Goal: Task Accomplishment & Management: Manage account settings

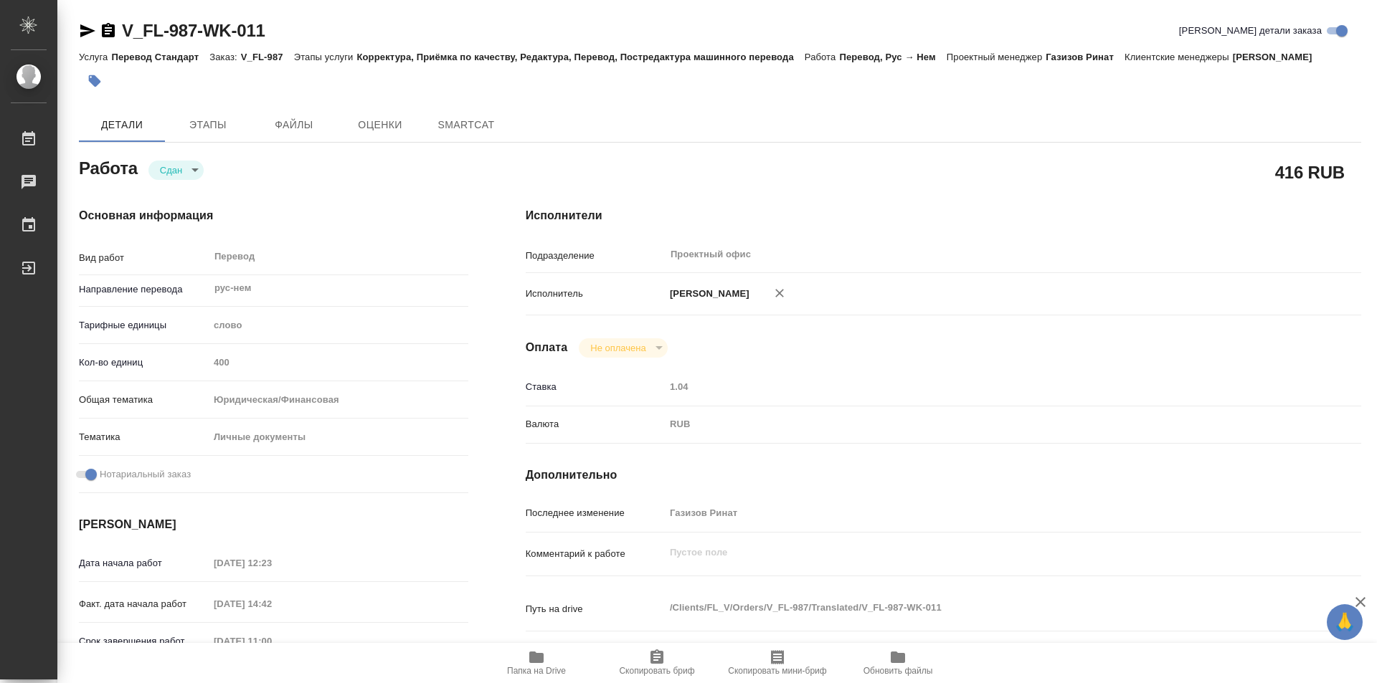
type textarea "x"
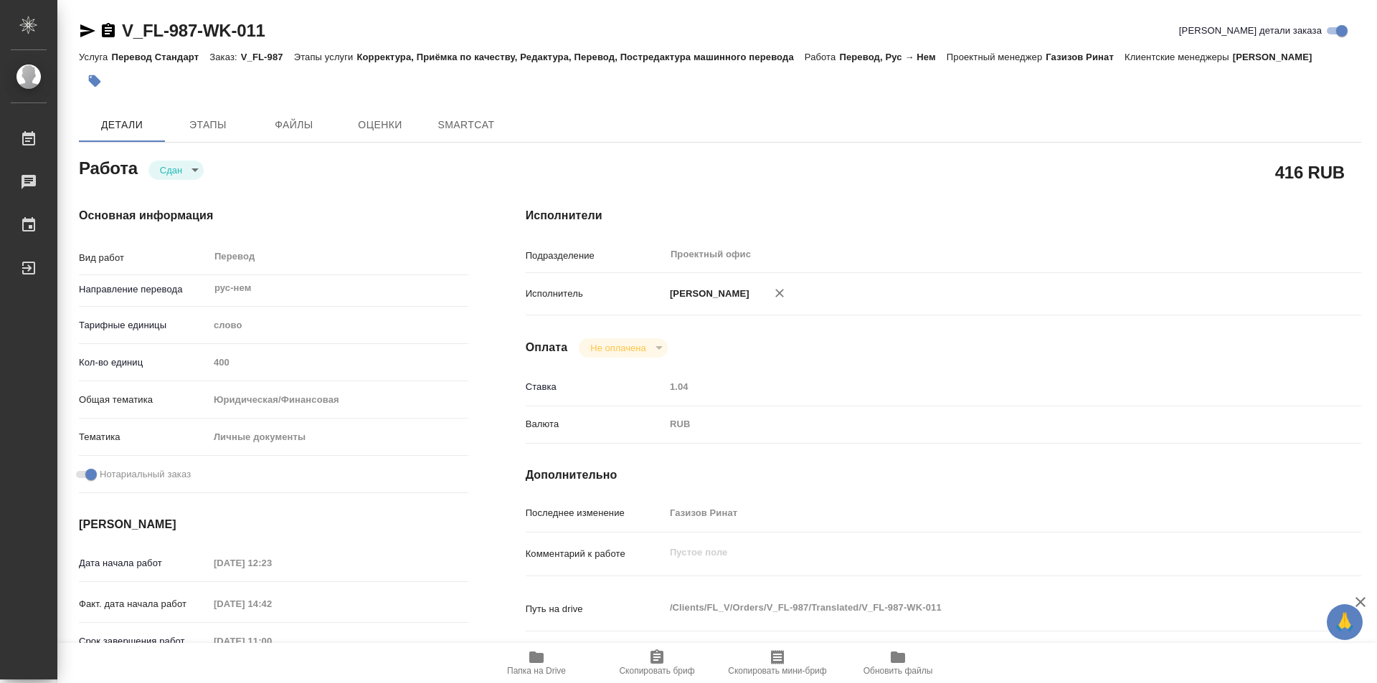
type textarea "x"
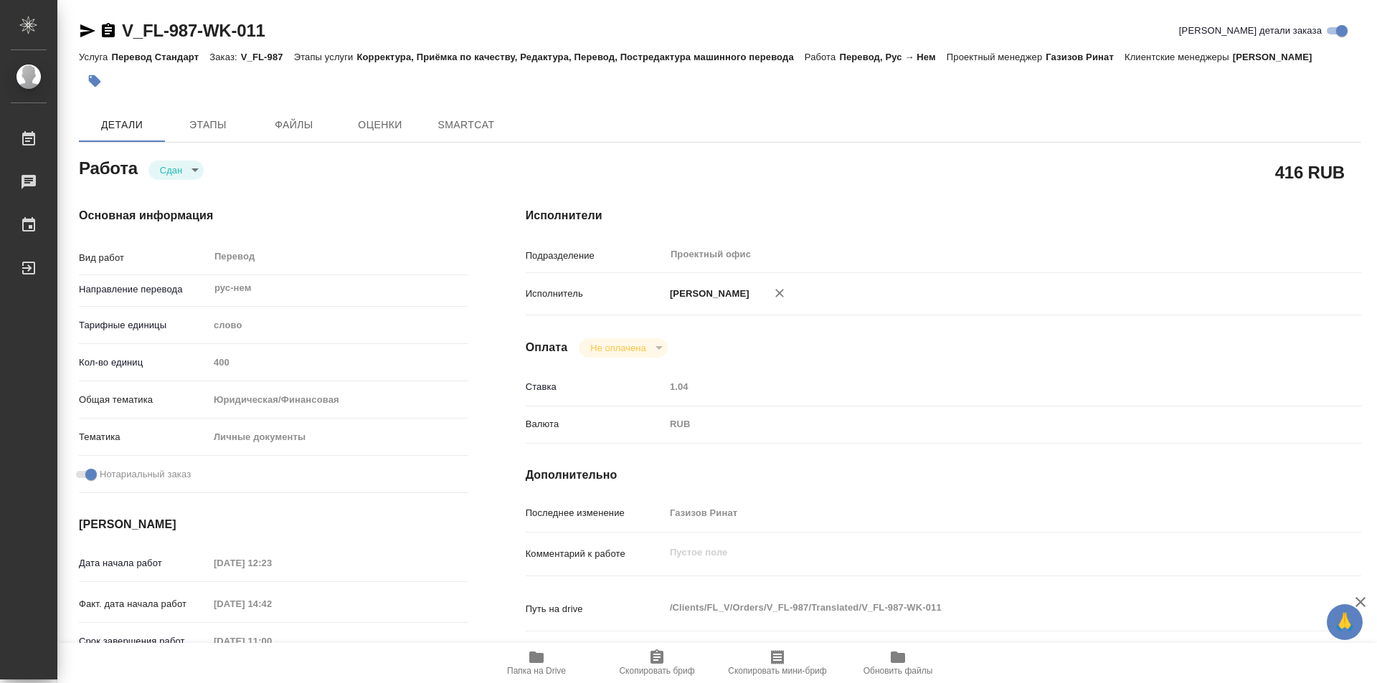
type textarea "x"
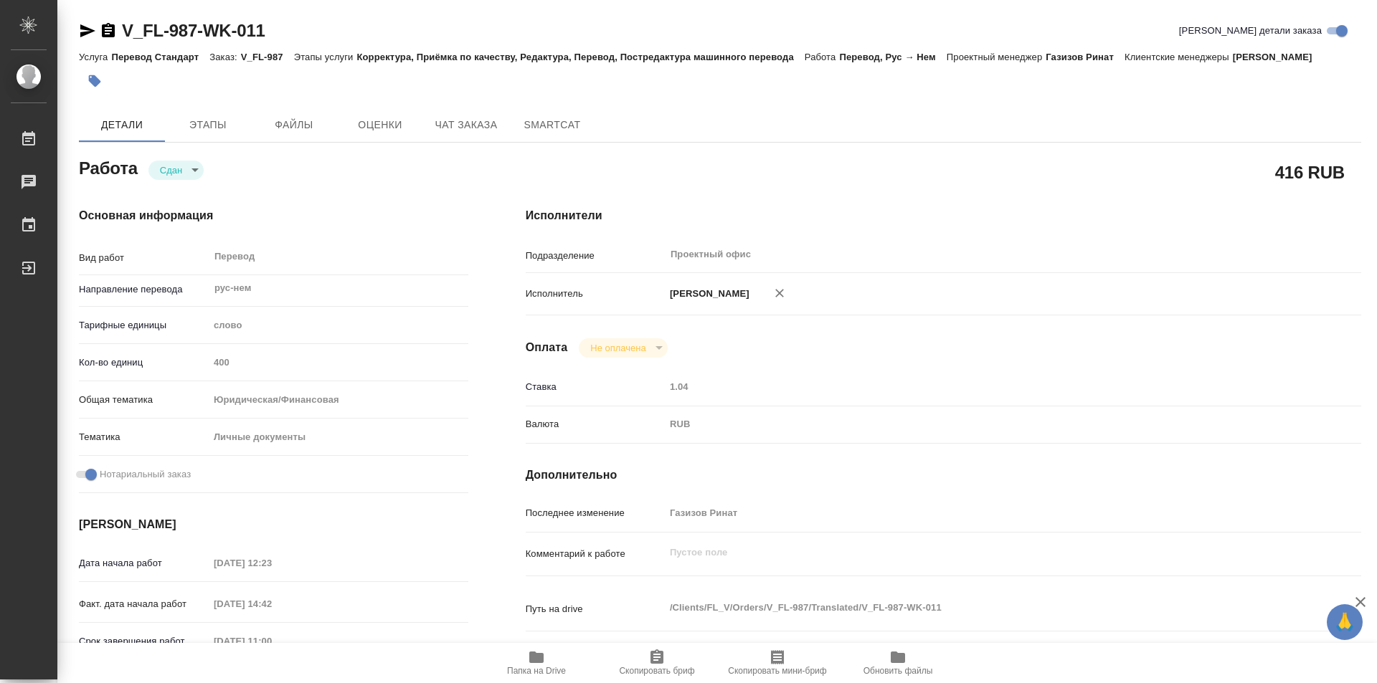
type textarea "x"
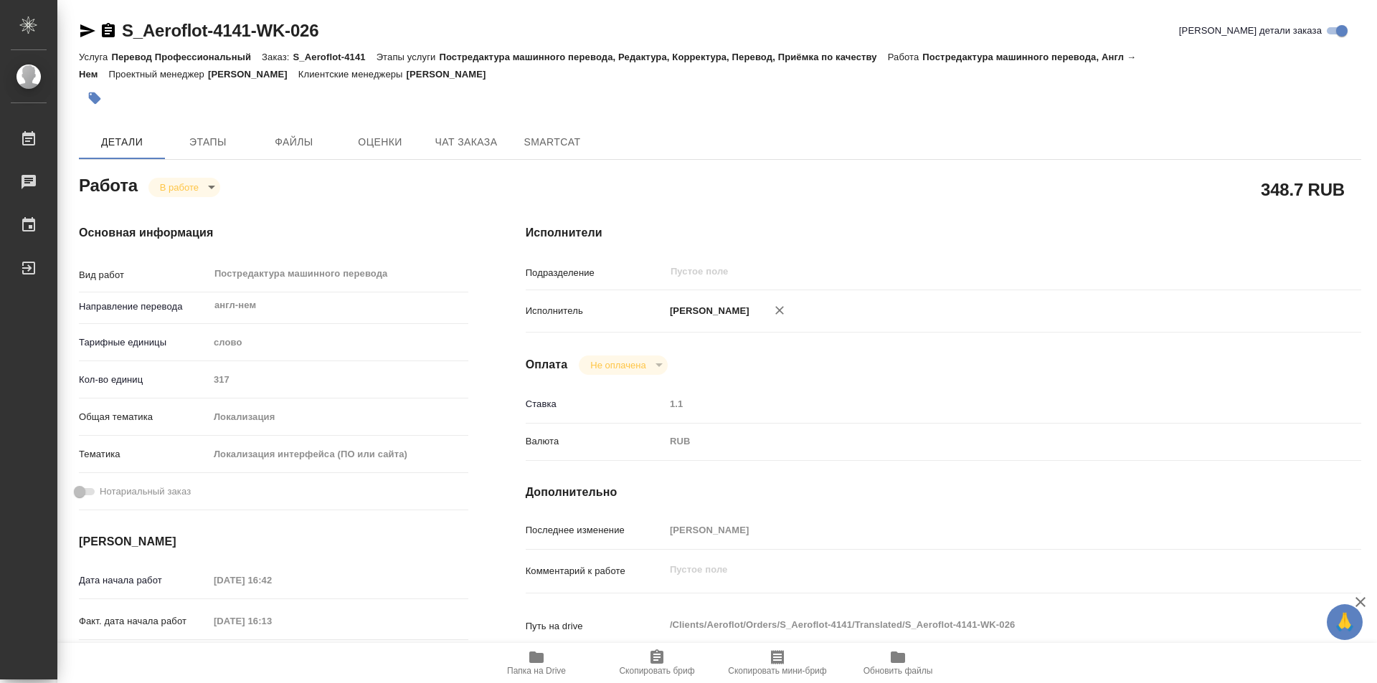
type textarea "x"
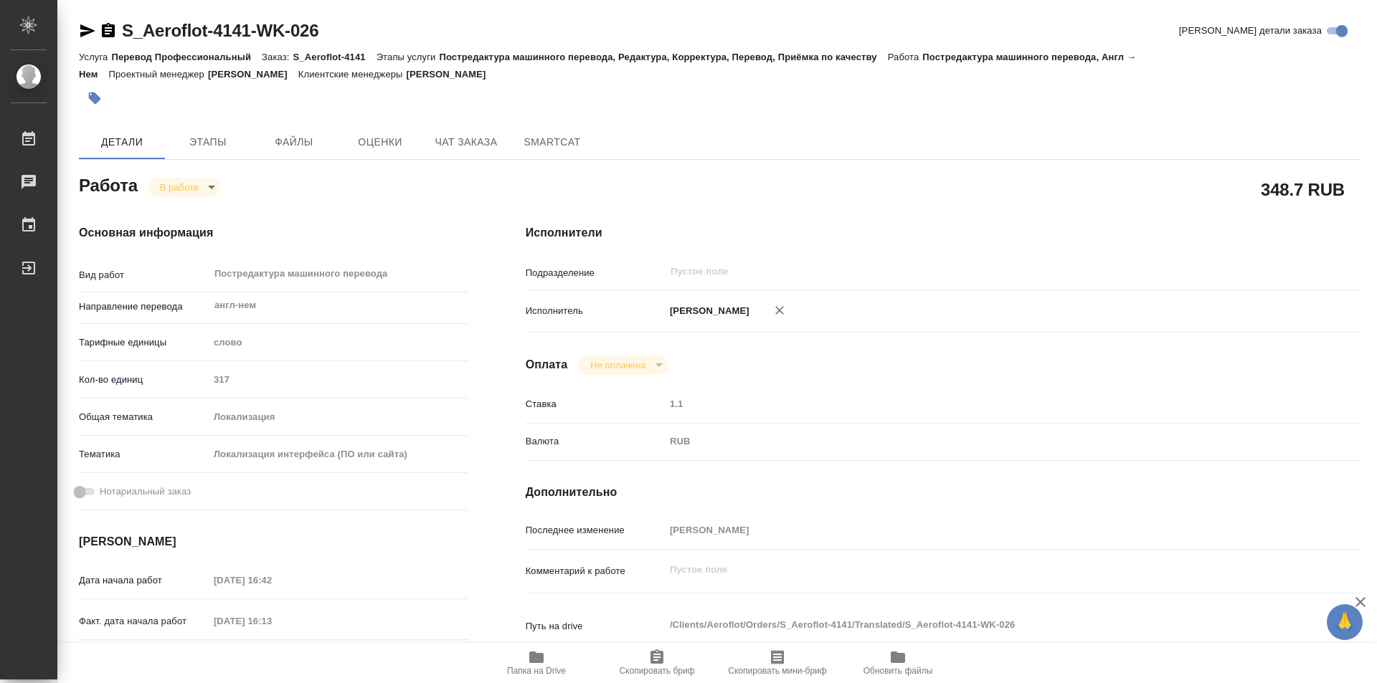
type textarea "x"
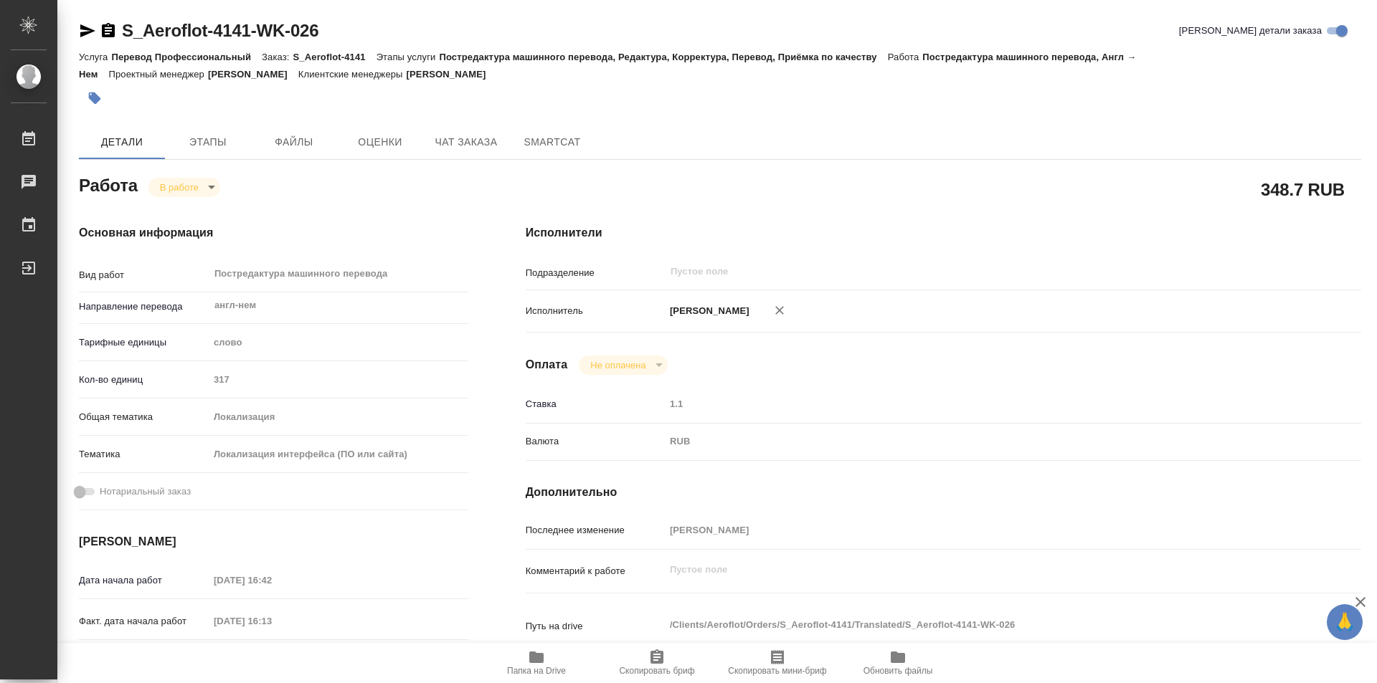
type textarea "x"
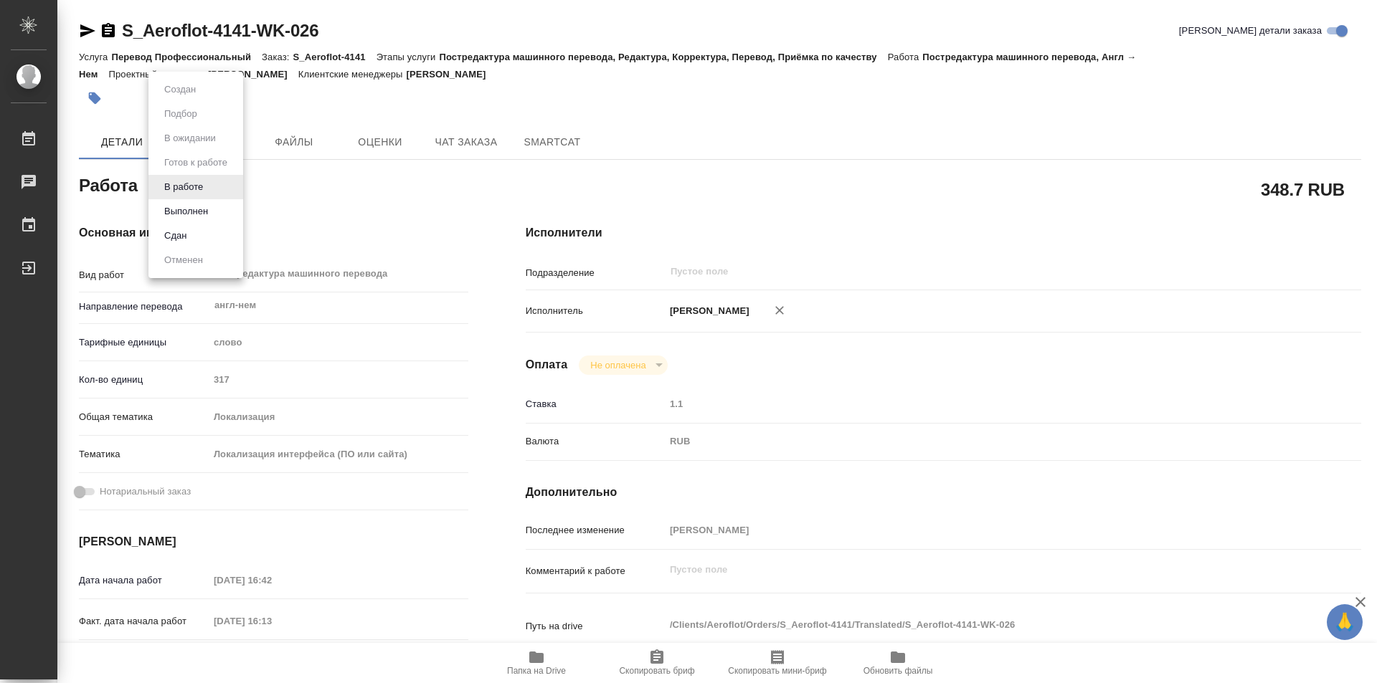
click at [210, 194] on body "🙏 .cls-1 fill:#fff; AWATERA Kozinets Larisa Работы 0 Чаты График Выйти S_Aerofl…" at bounding box center [688, 341] width 1377 height 683
click at [181, 239] on button "Сдан" at bounding box center [175, 236] width 31 height 16
type textarea "x"
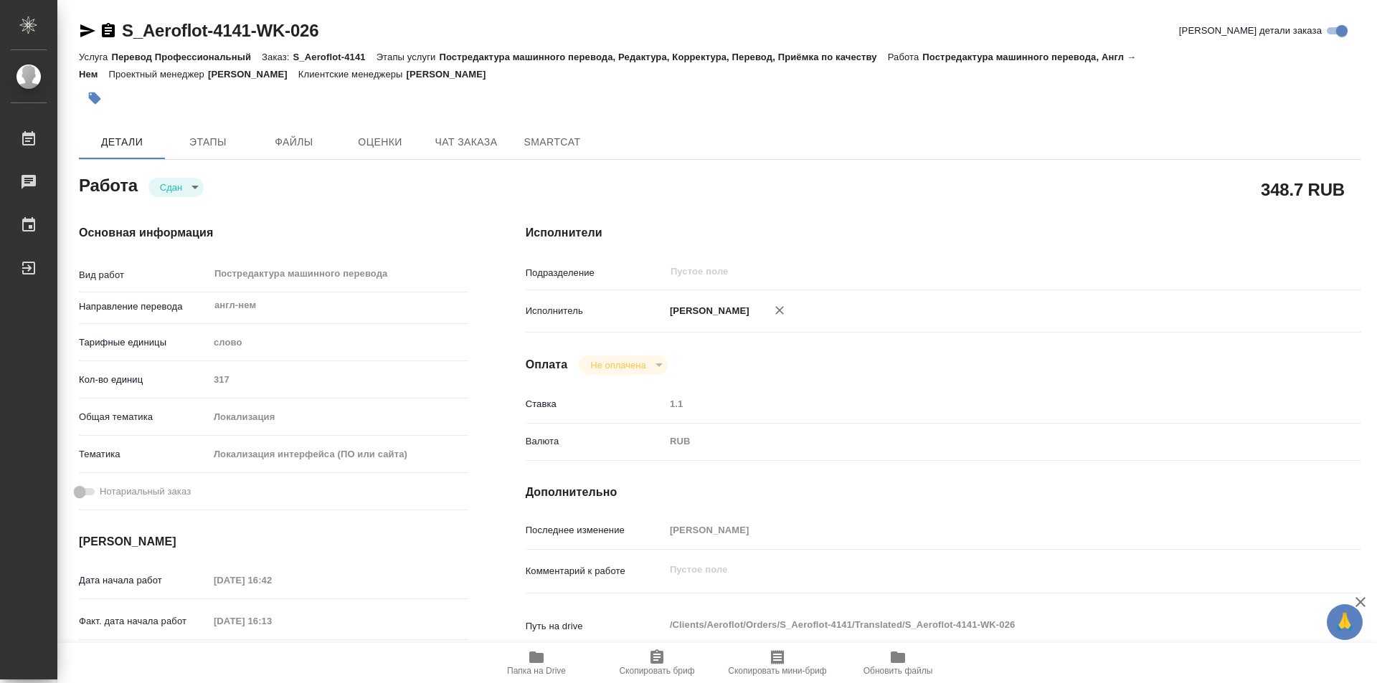
type textarea "x"
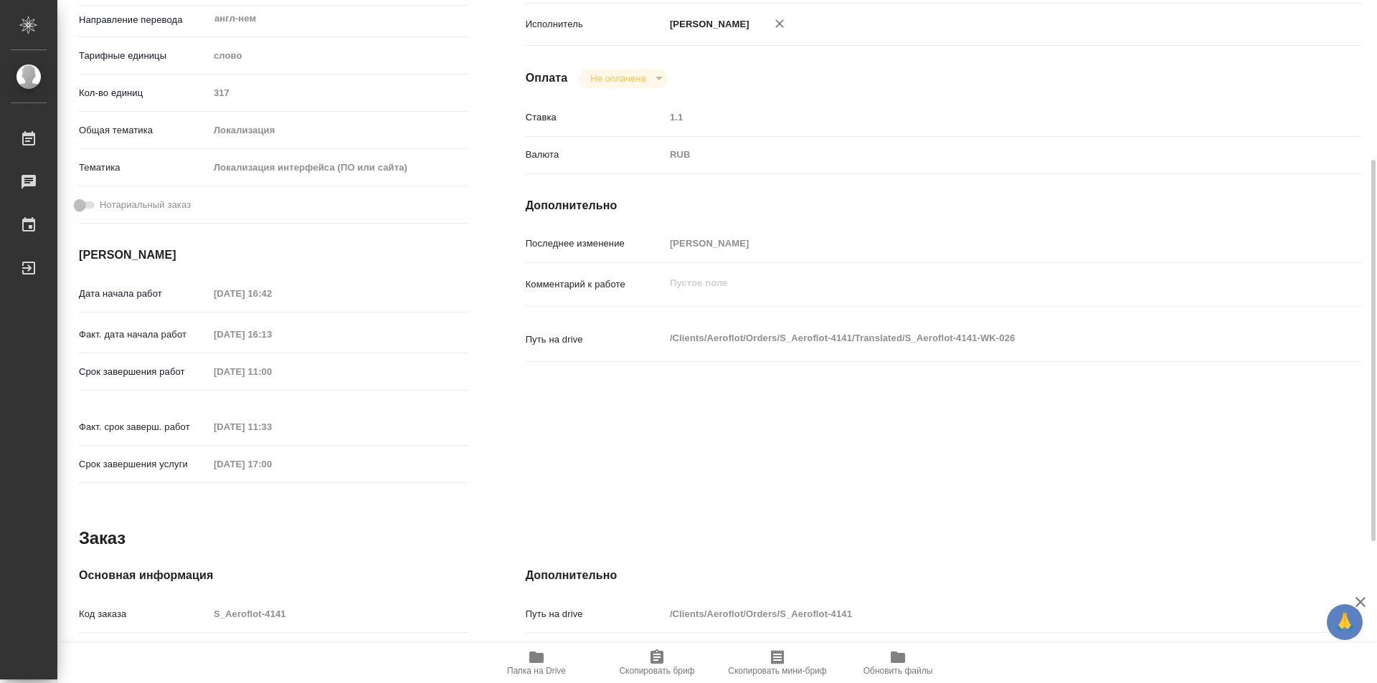
type textarea "x"
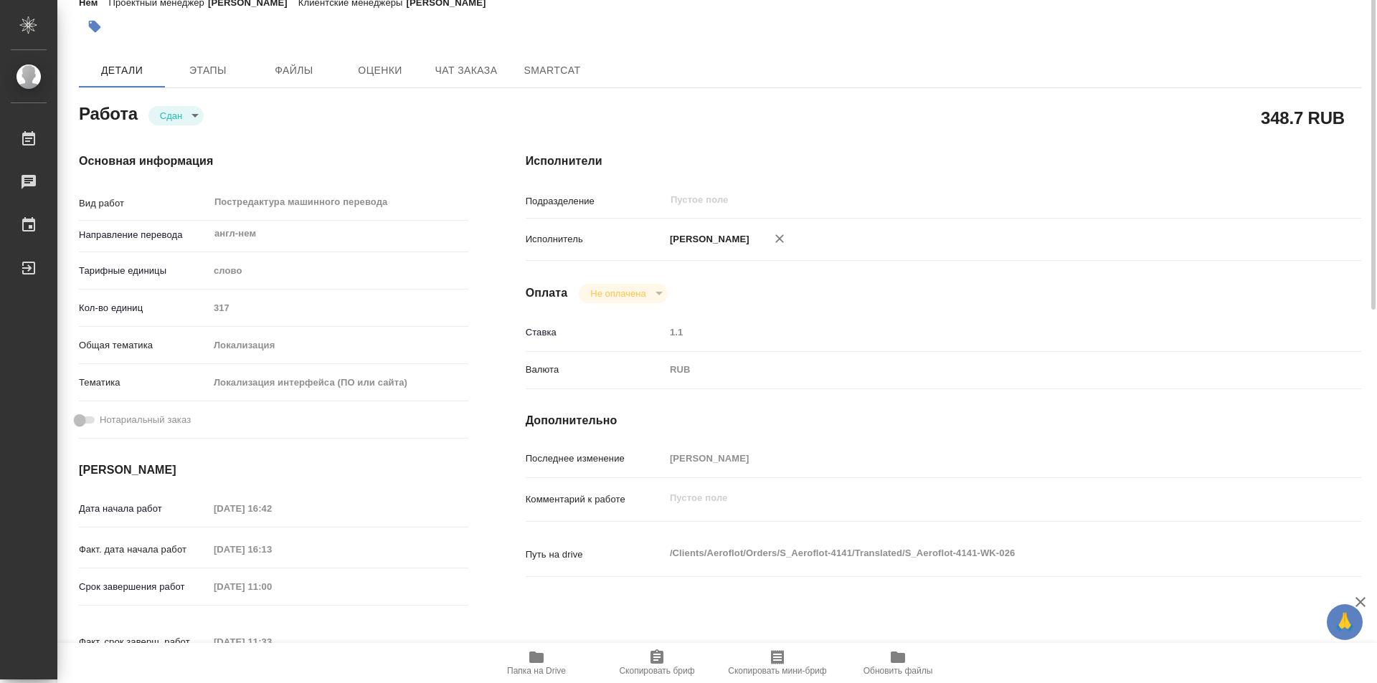
scroll to position [0, 0]
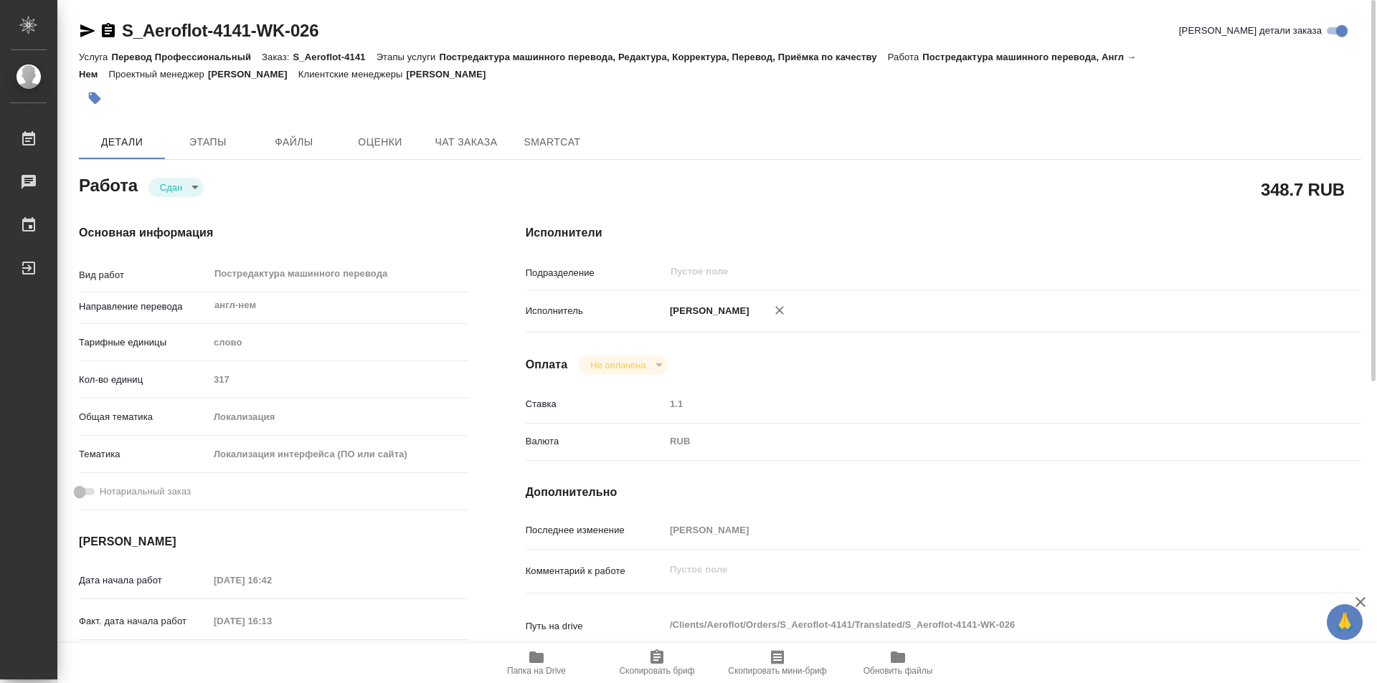
click at [105, 26] on icon "button" at bounding box center [108, 30] width 13 height 14
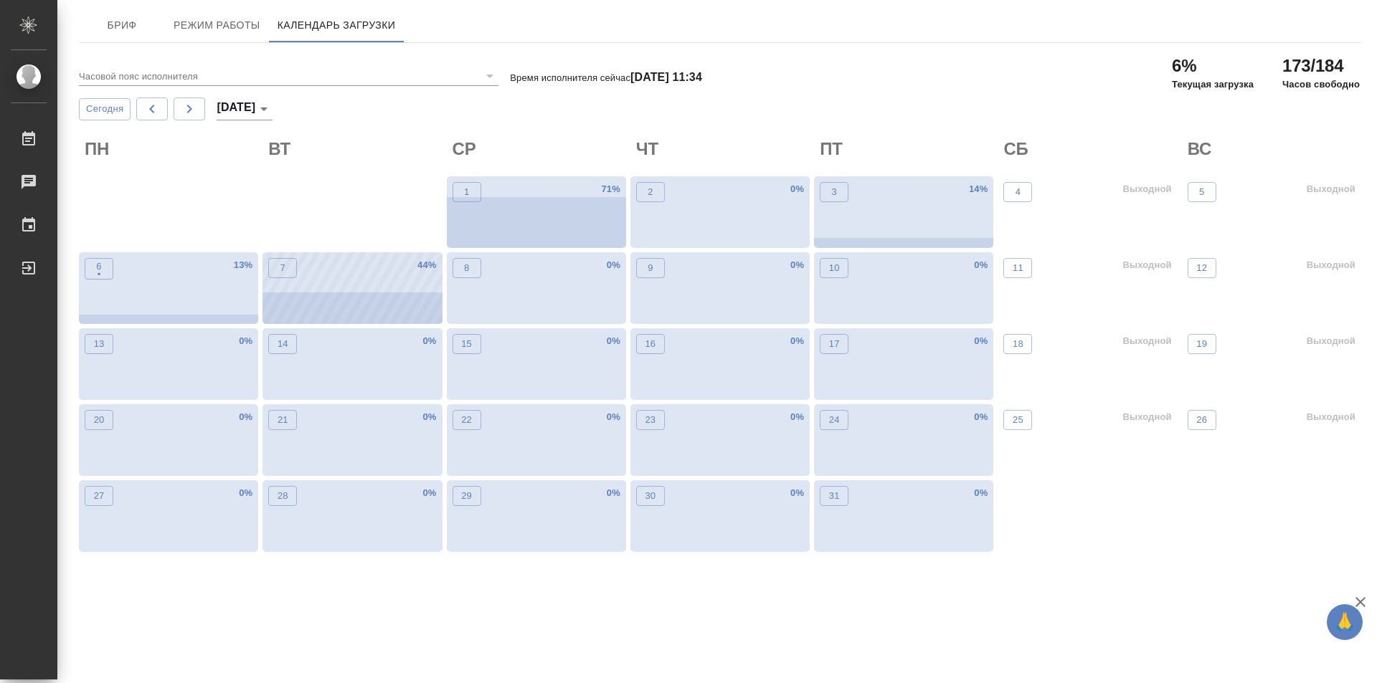
click at [352, 298] on div "7 44 %" at bounding box center [351, 288] width 179 height 72
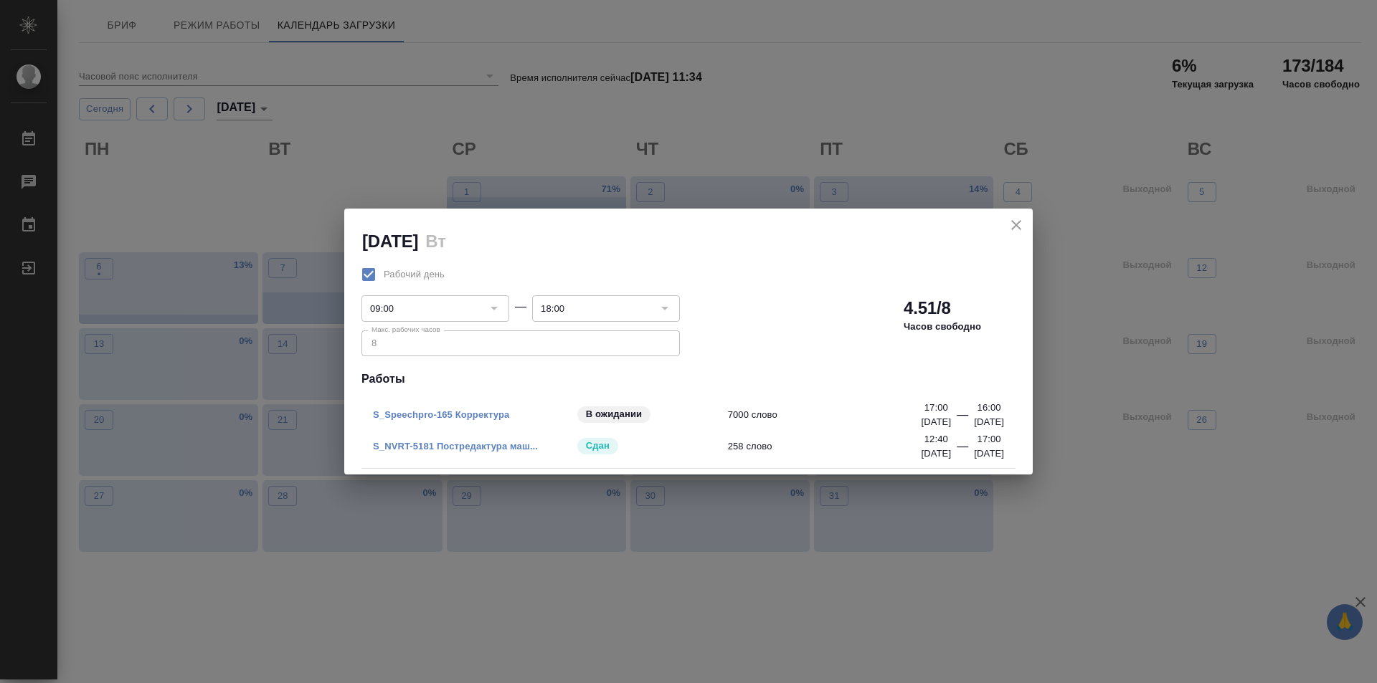
click at [1021, 221] on icon "close" at bounding box center [1016, 225] width 10 height 10
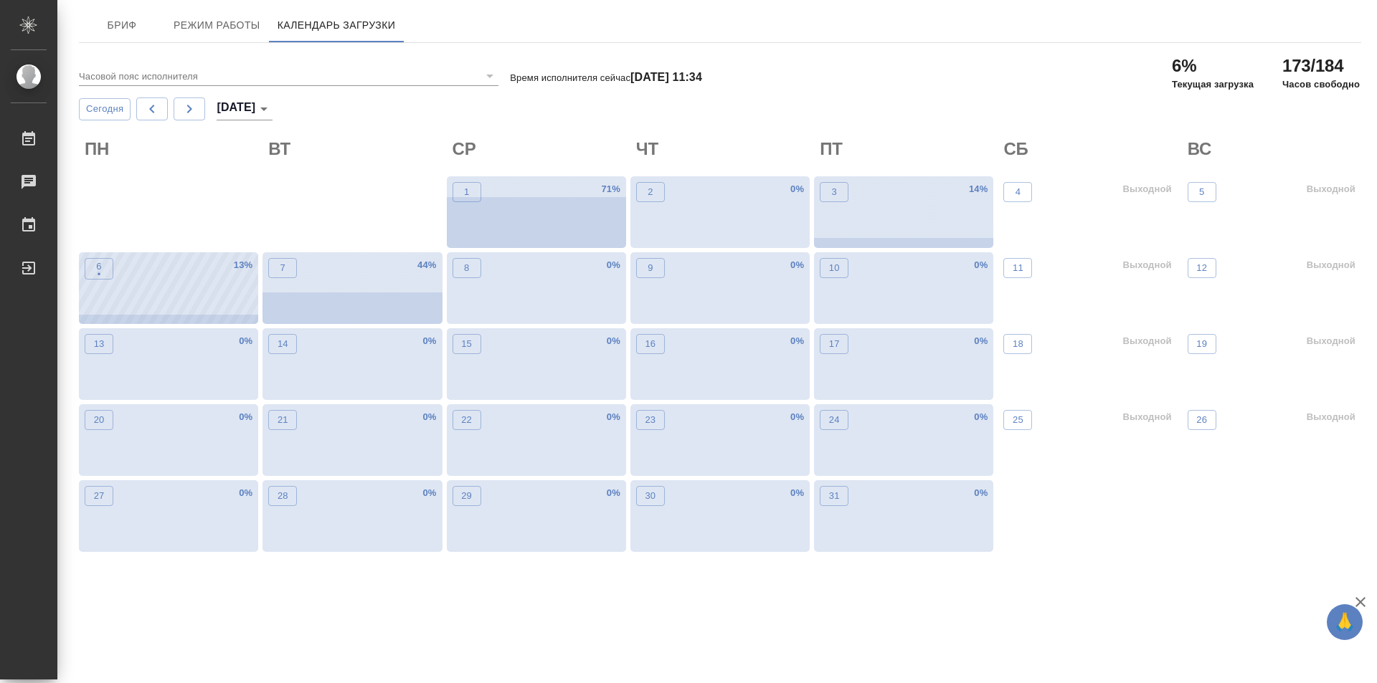
click at [134, 283] on div "6 • 13 %" at bounding box center [168, 288] width 179 height 72
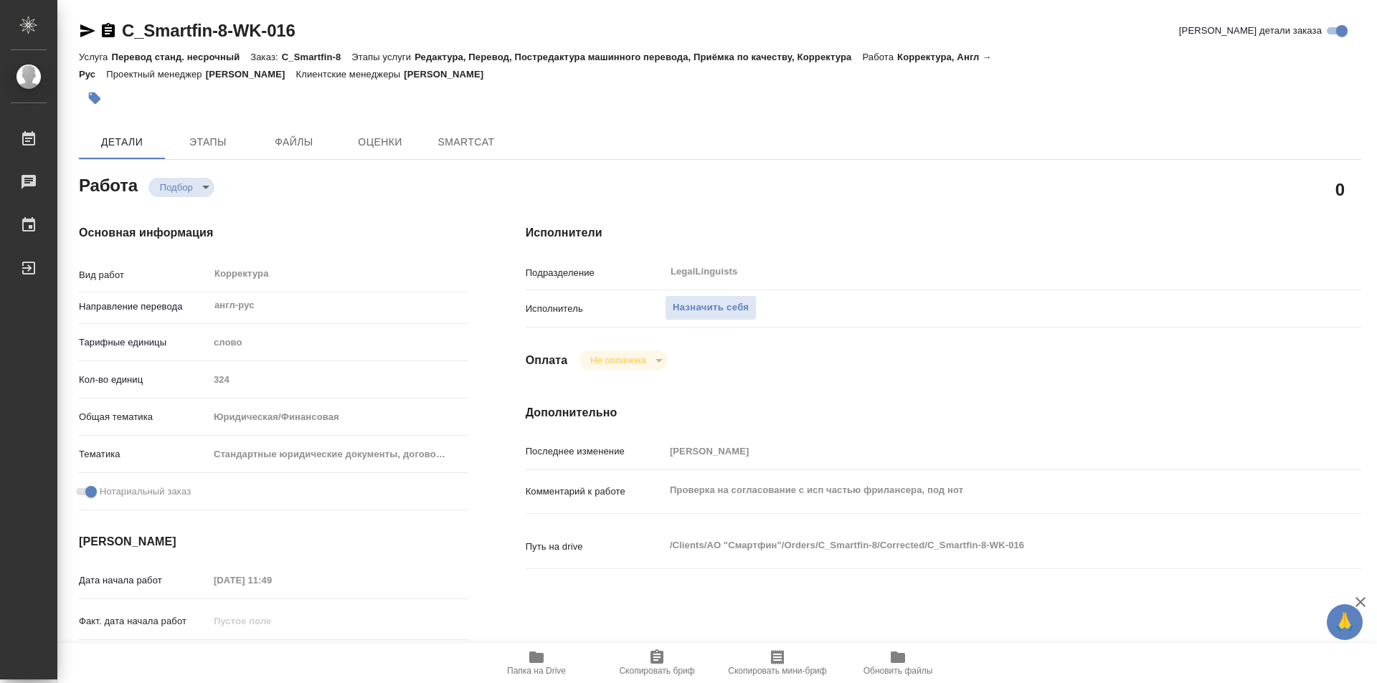
type textarea "x"
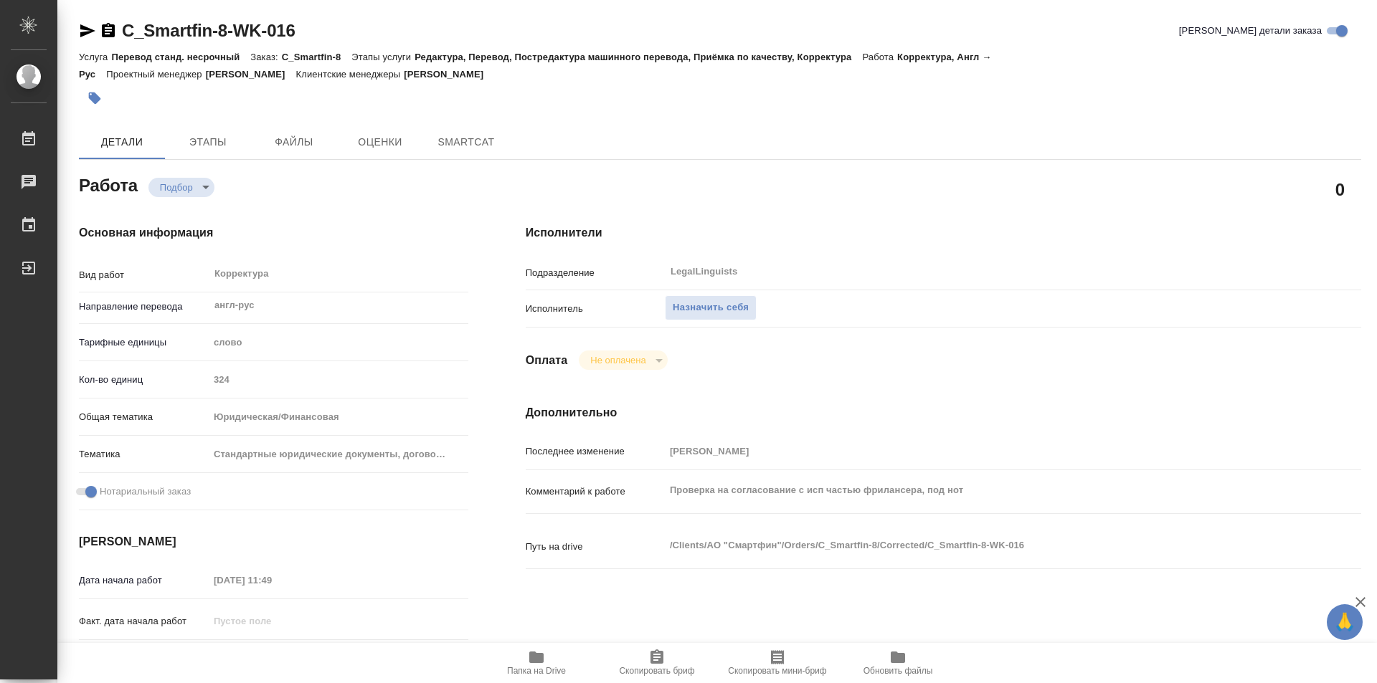
type textarea "x"
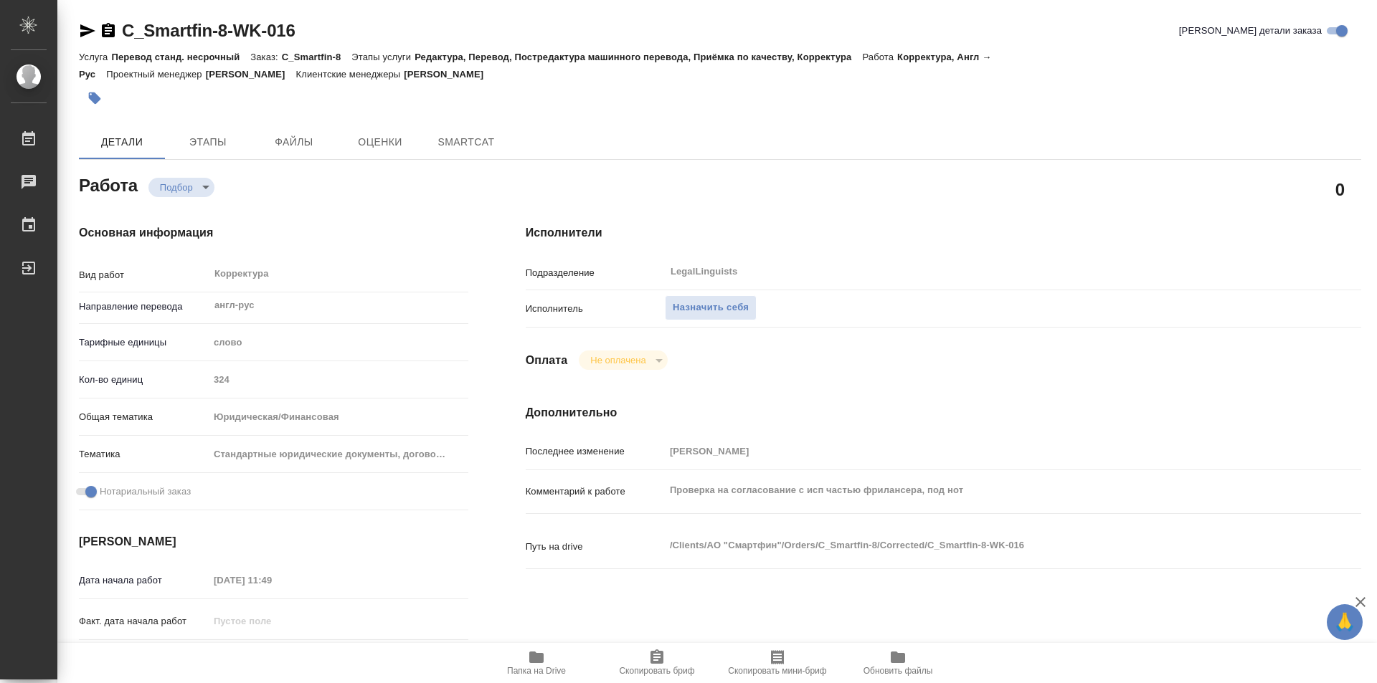
type textarea "x"
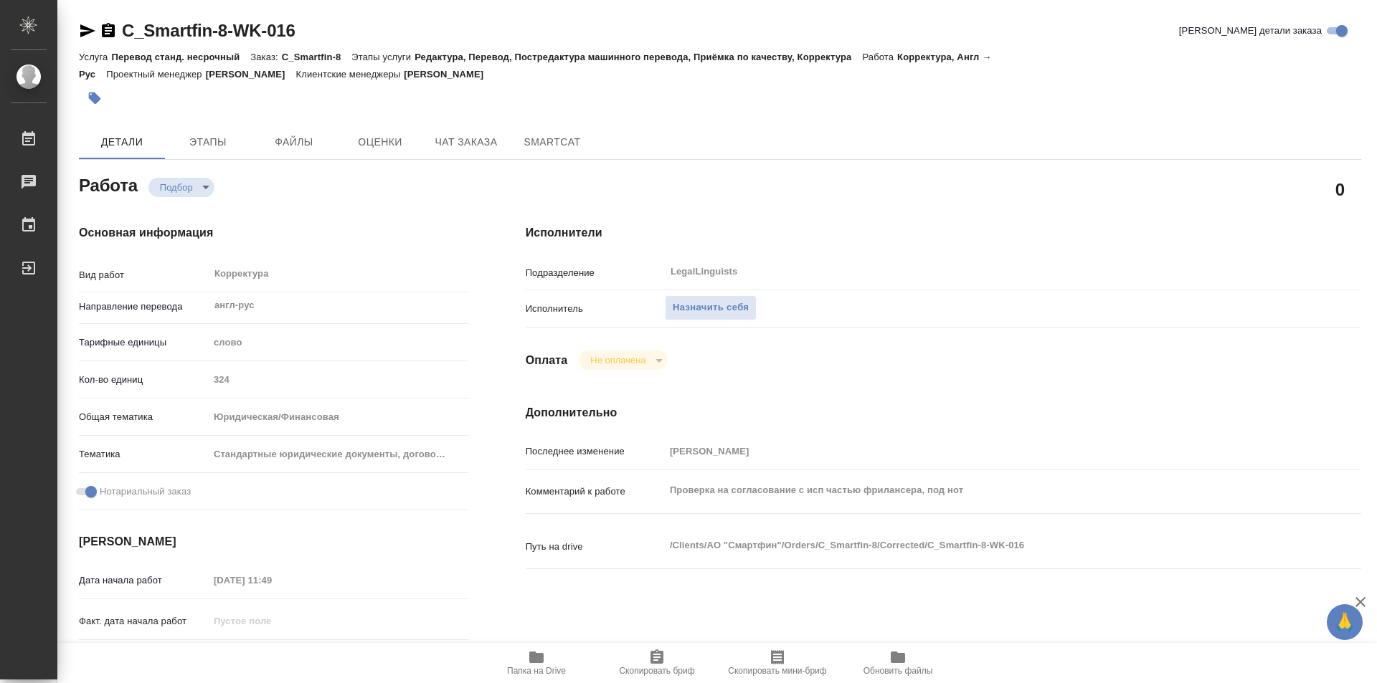
type textarea "x"
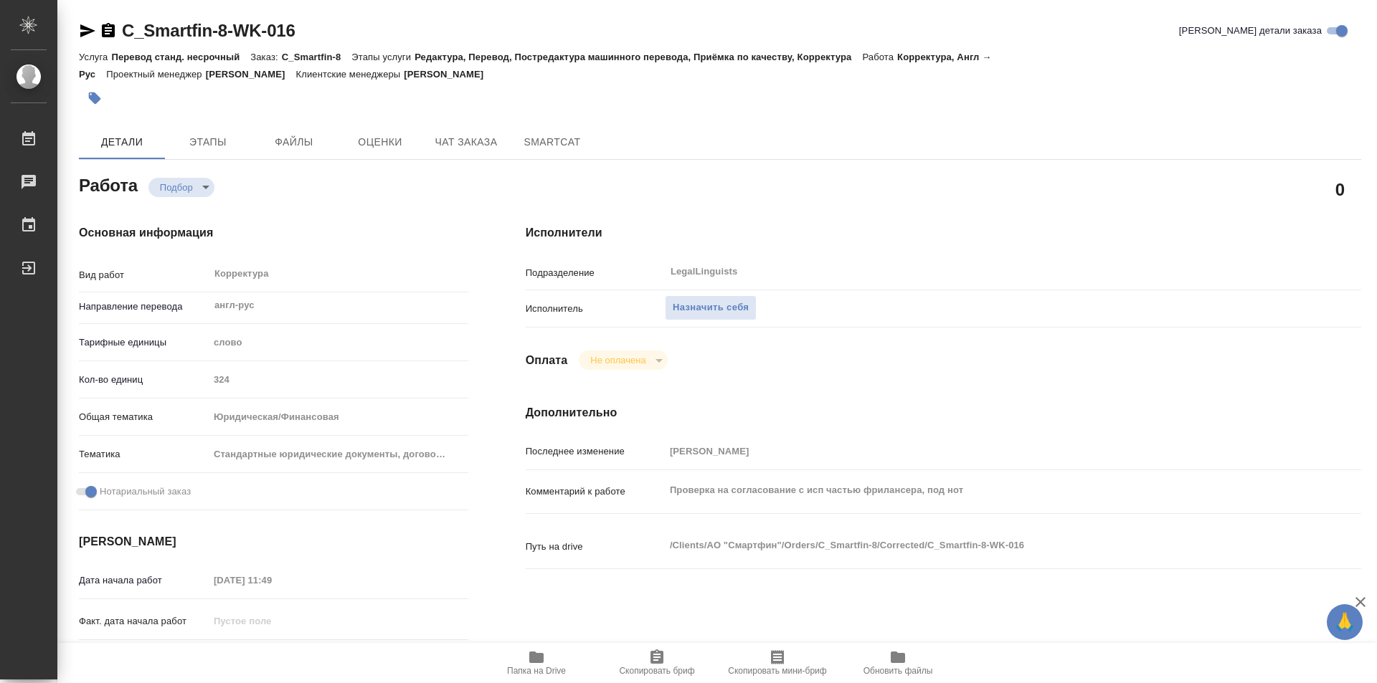
type textarea "x"
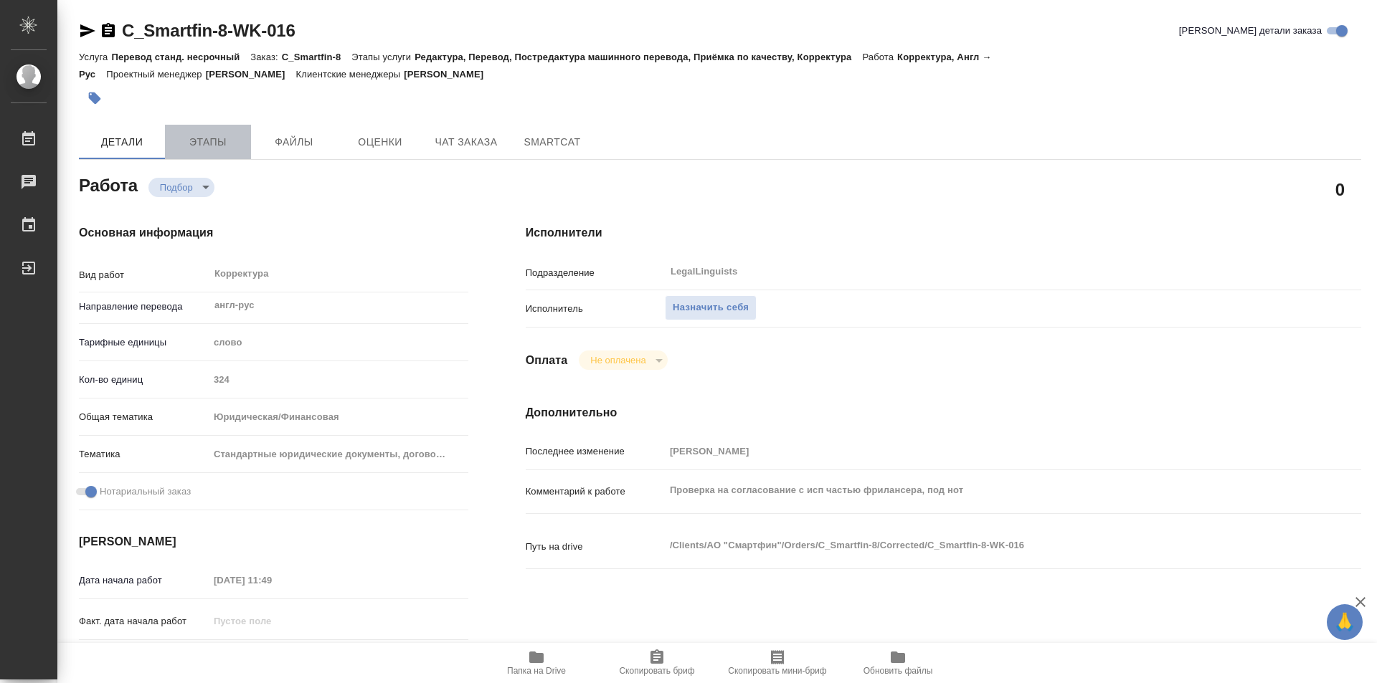
click at [224, 135] on span "Этапы" at bounding box center [208, 142] width 69 height 18
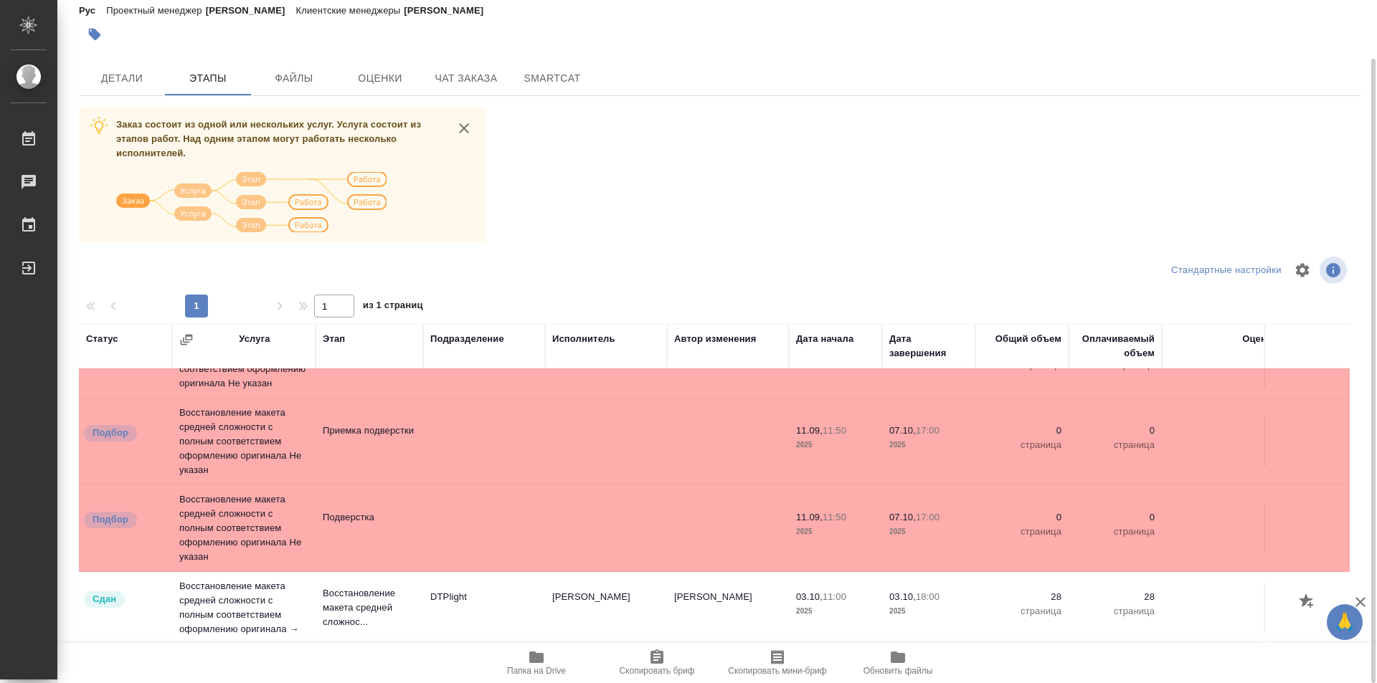
scroll to position [287, 0]
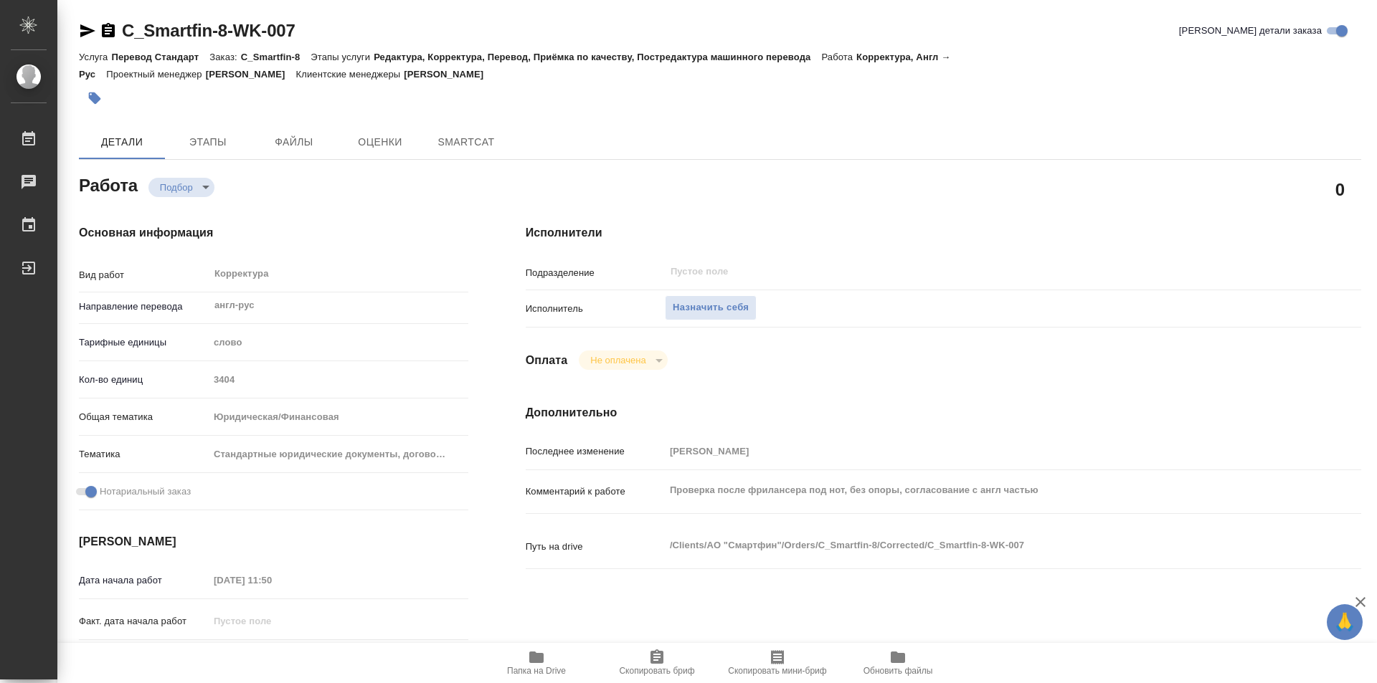
type textarea "x"
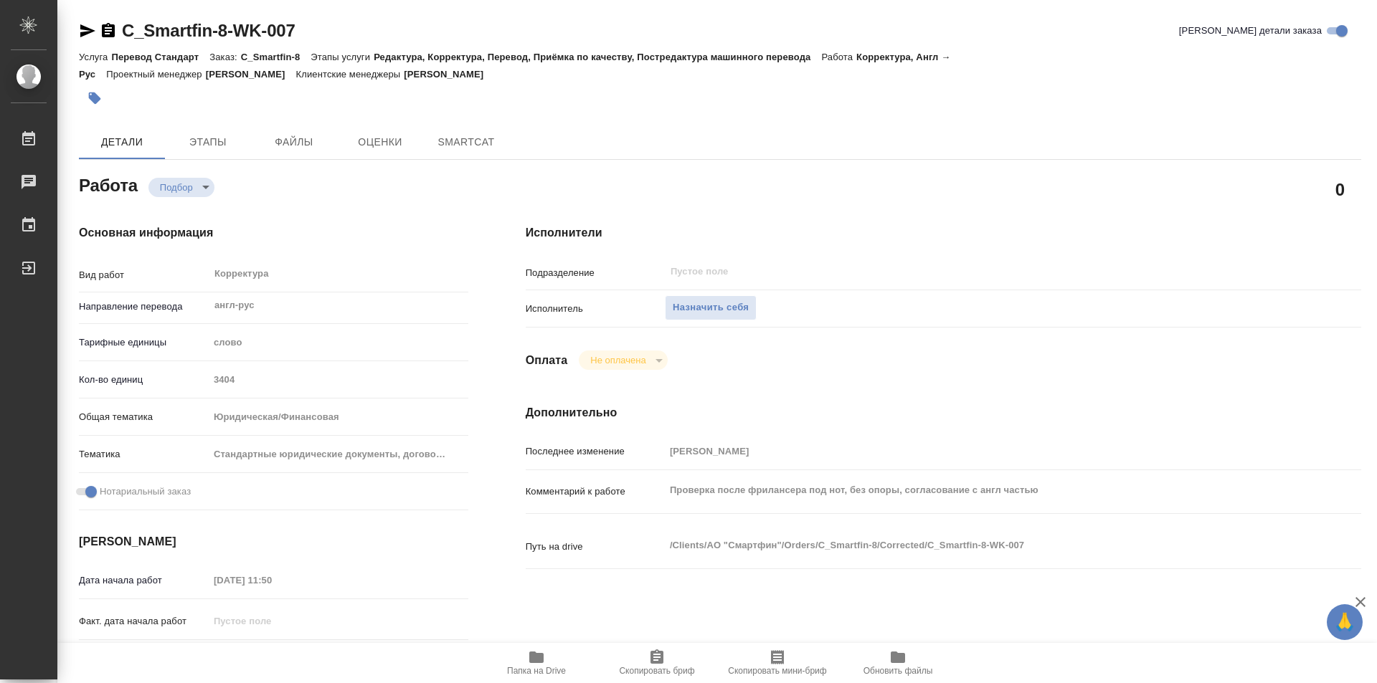
type textarea "x"
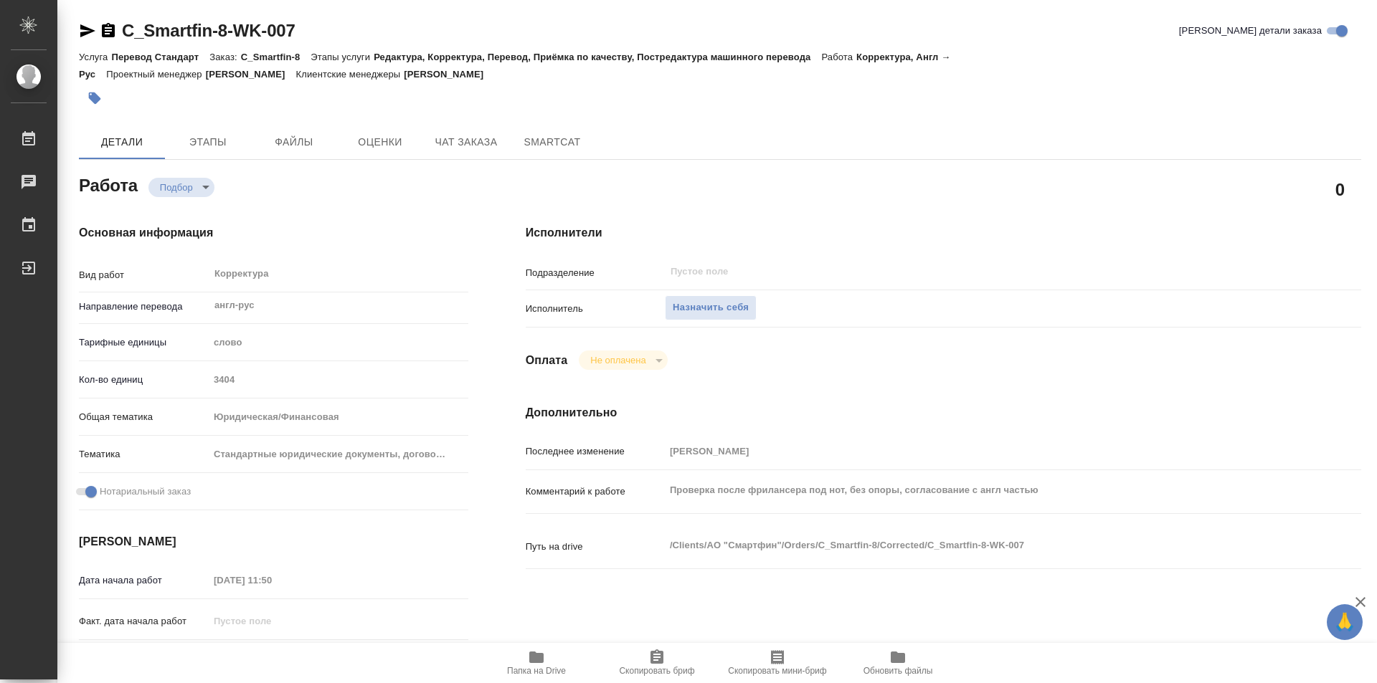
type textarea "x"
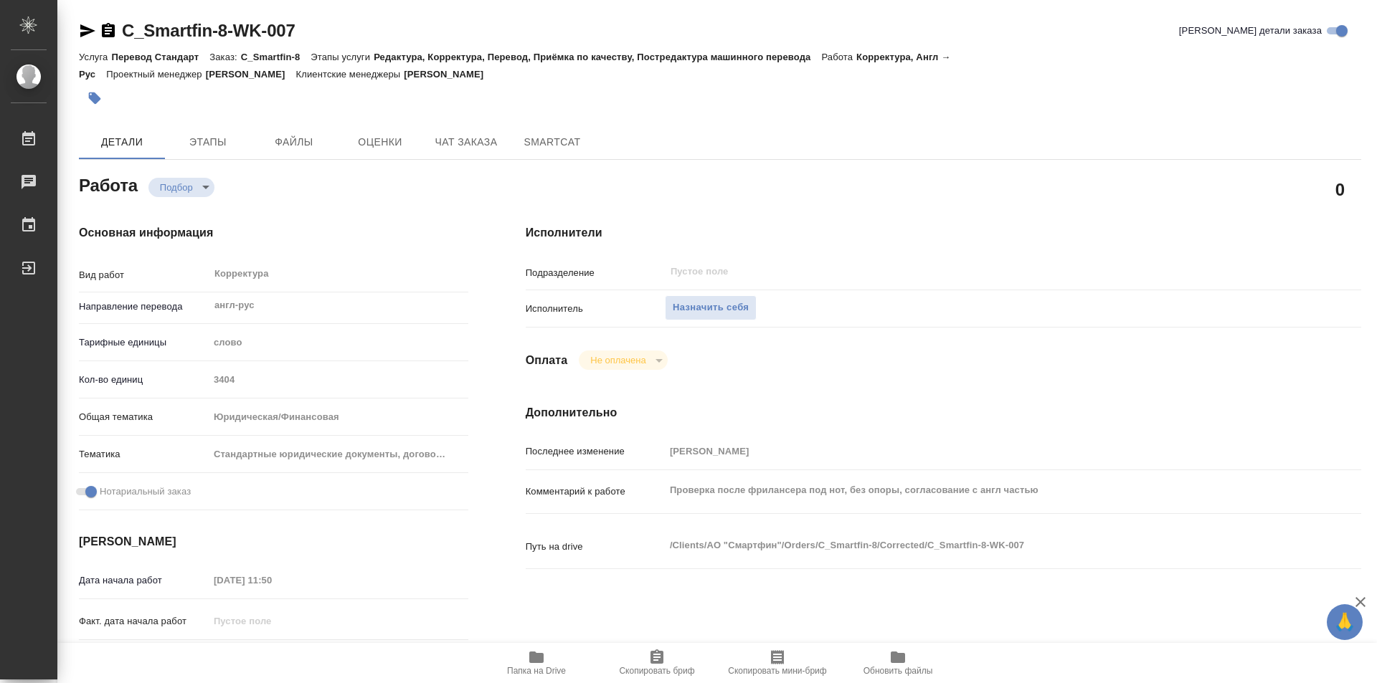
type textarea "x"
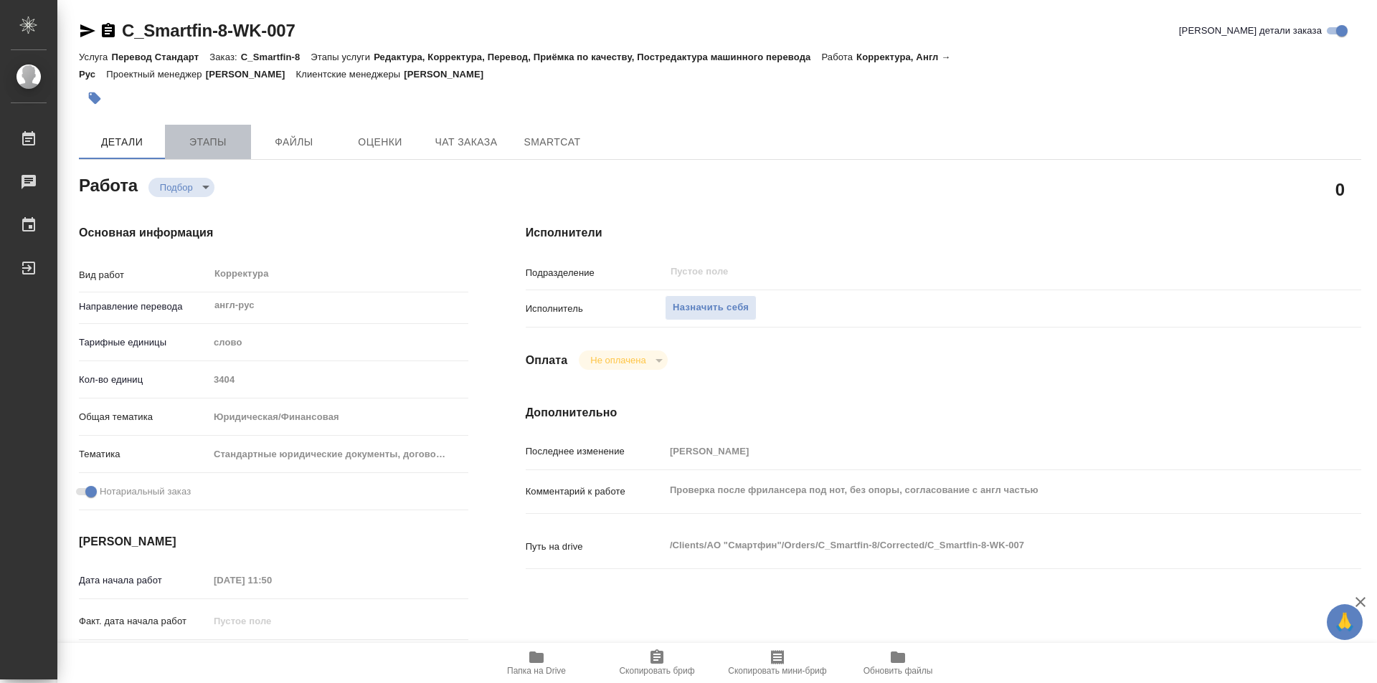
click at [199, 141] on span "Этапы" at bounding box center [208, 142] width 69 height 18
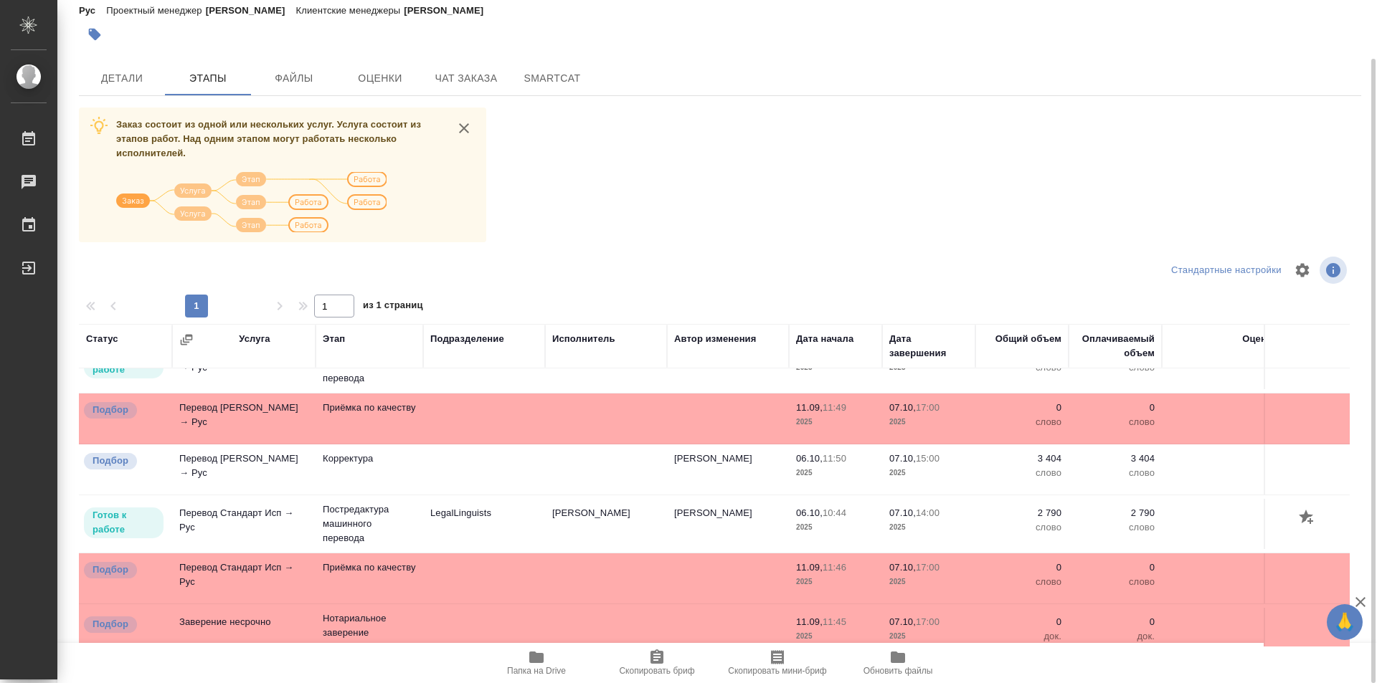
scroll to position [633, 0]
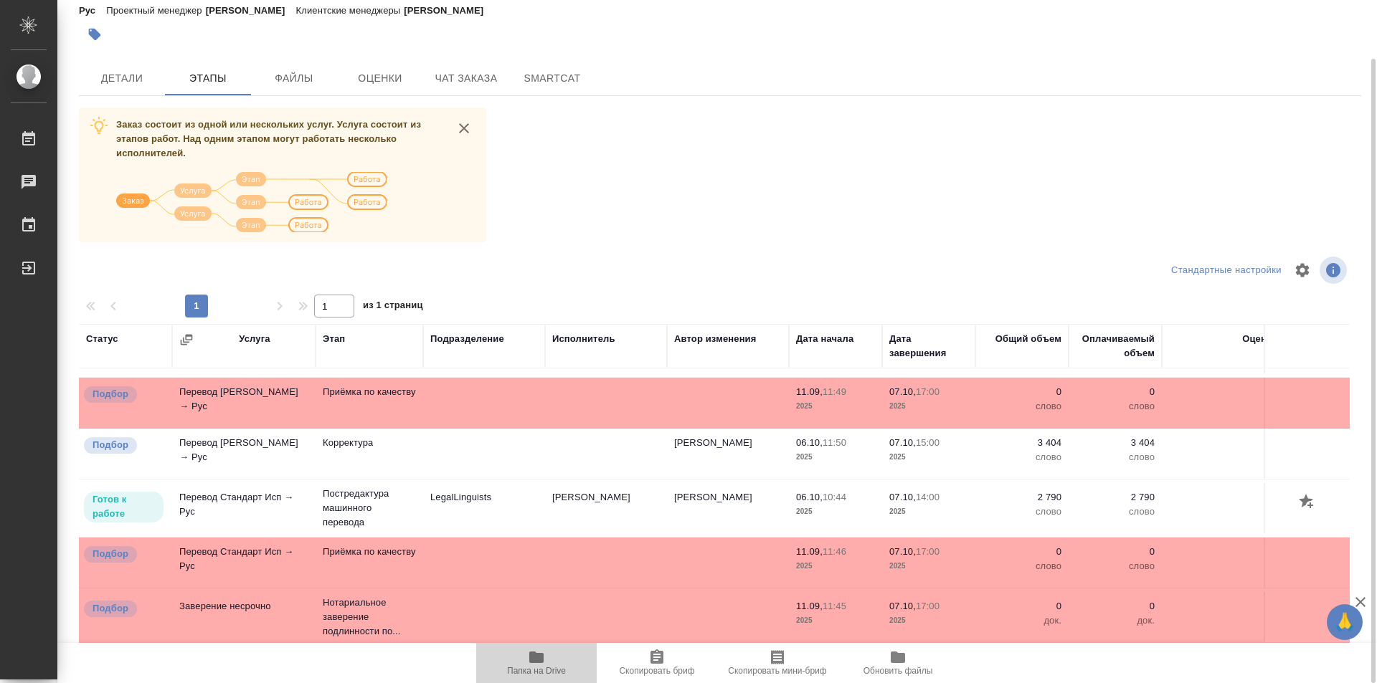
click at [540, 660] on icon "button" at bounding box center [536, 657] width 14 height 11
click at [129, 77] on span "Детали" at bounding box center [121, 79] width 69 height 18
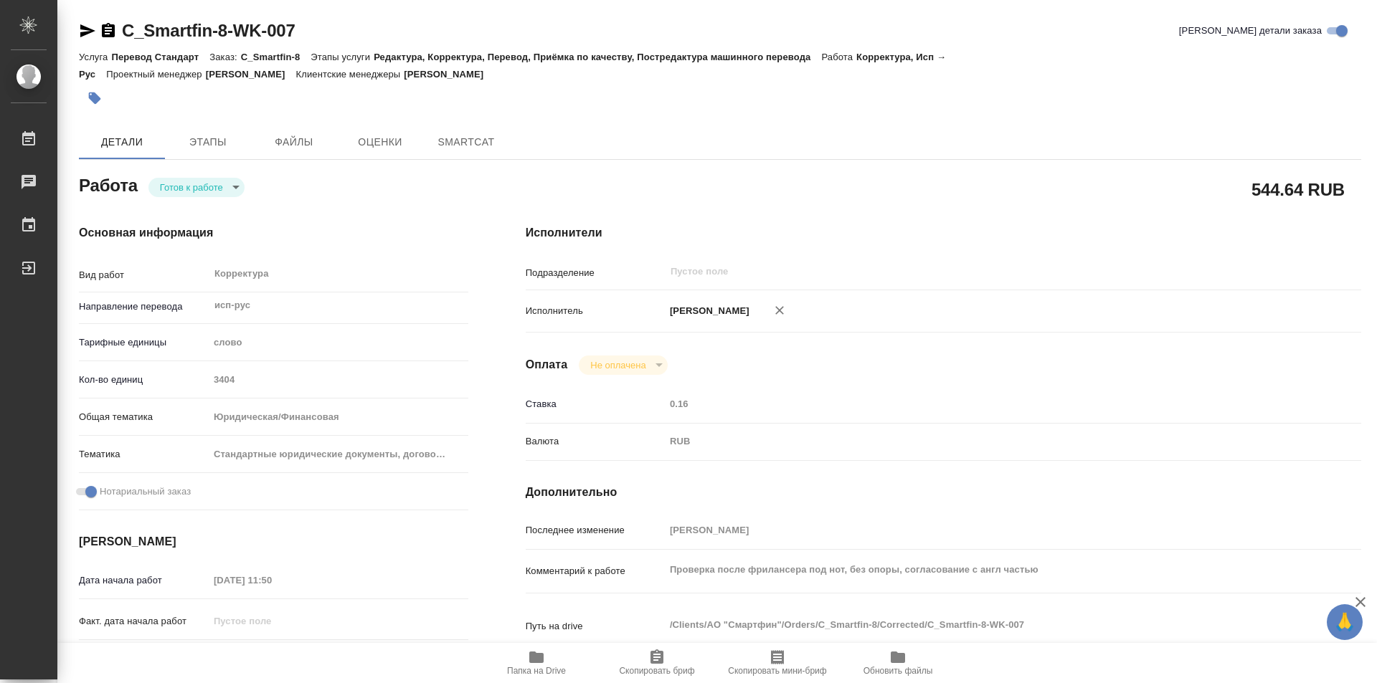
type textarea "x"
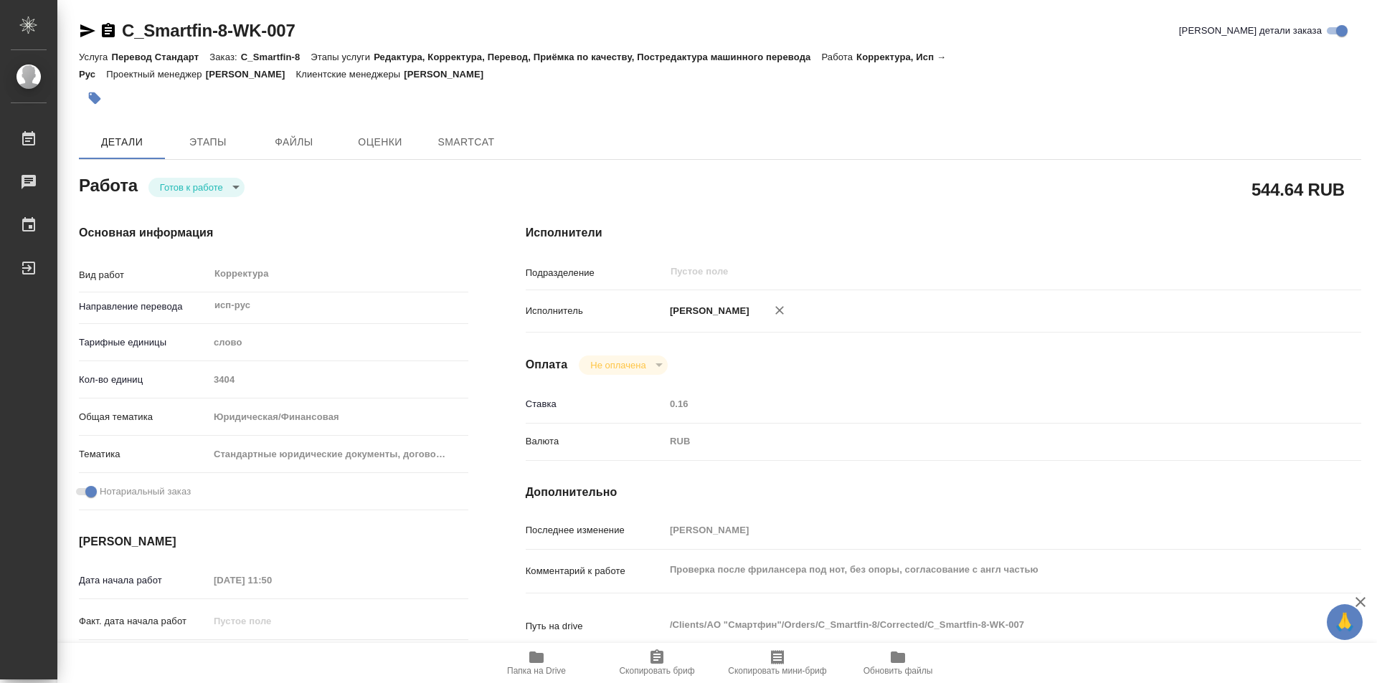
type textarea "x"
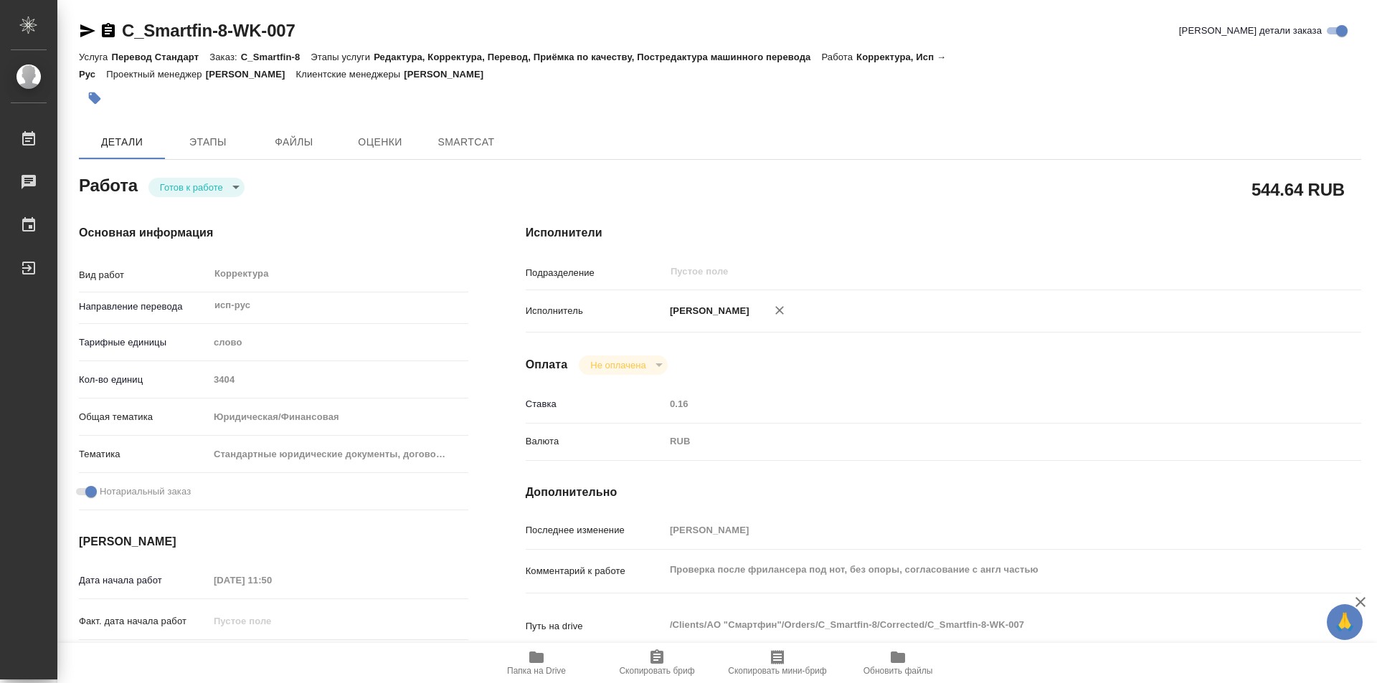
type textarea "x"
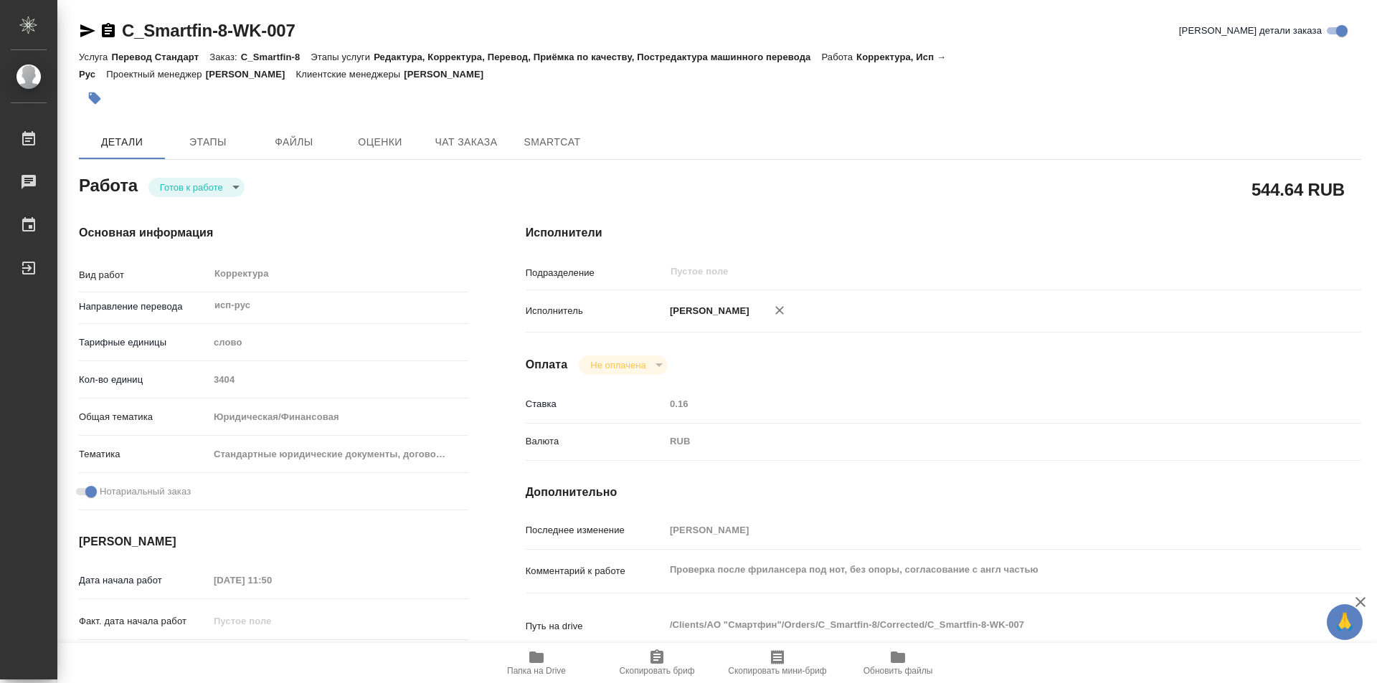
click at [235, 191] on body "🙏 .cls-1 fill:#fff; AWATERA Kozinets Larisa Работы Чаты График Выйти C_Smartfin…" at bounding box center [688, 341] width 1377 height 683
type textarea "x"
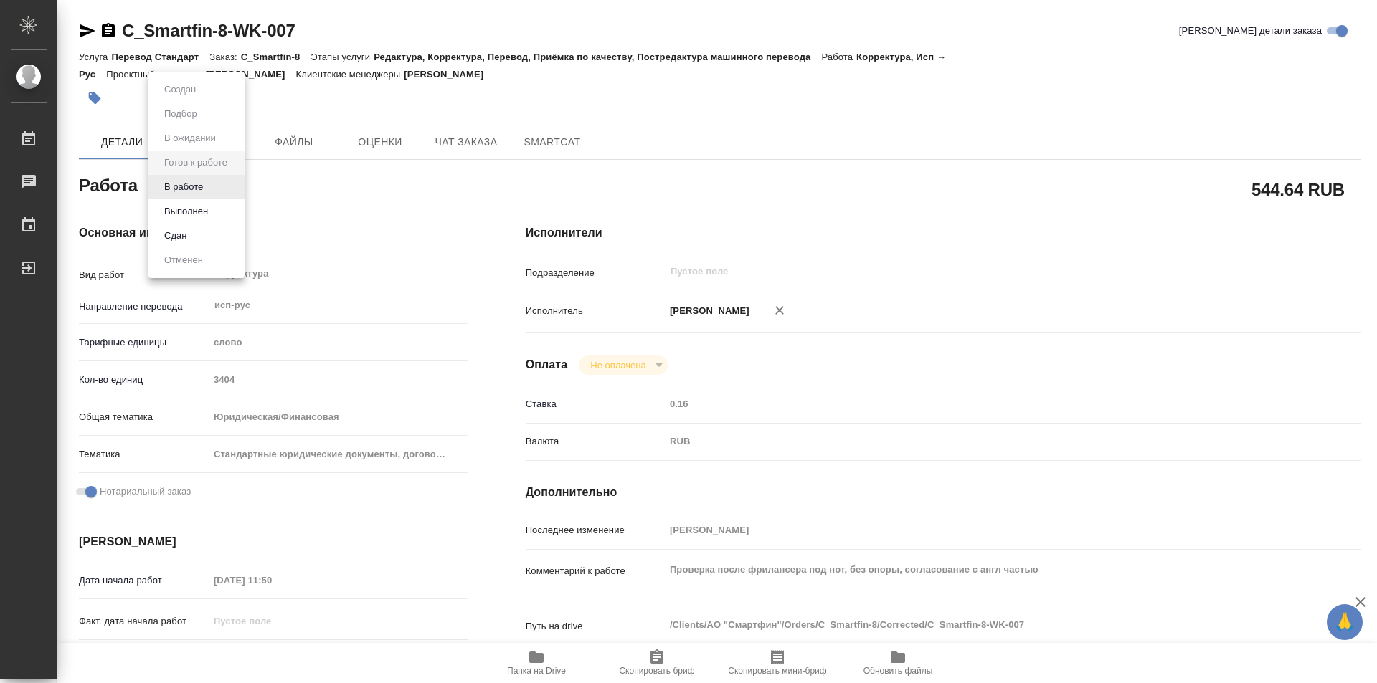
type textarea "x"
click at [213, 185] on li "В работе" at bounding box center [196, 187] width 96 height 24
type textarea "x"
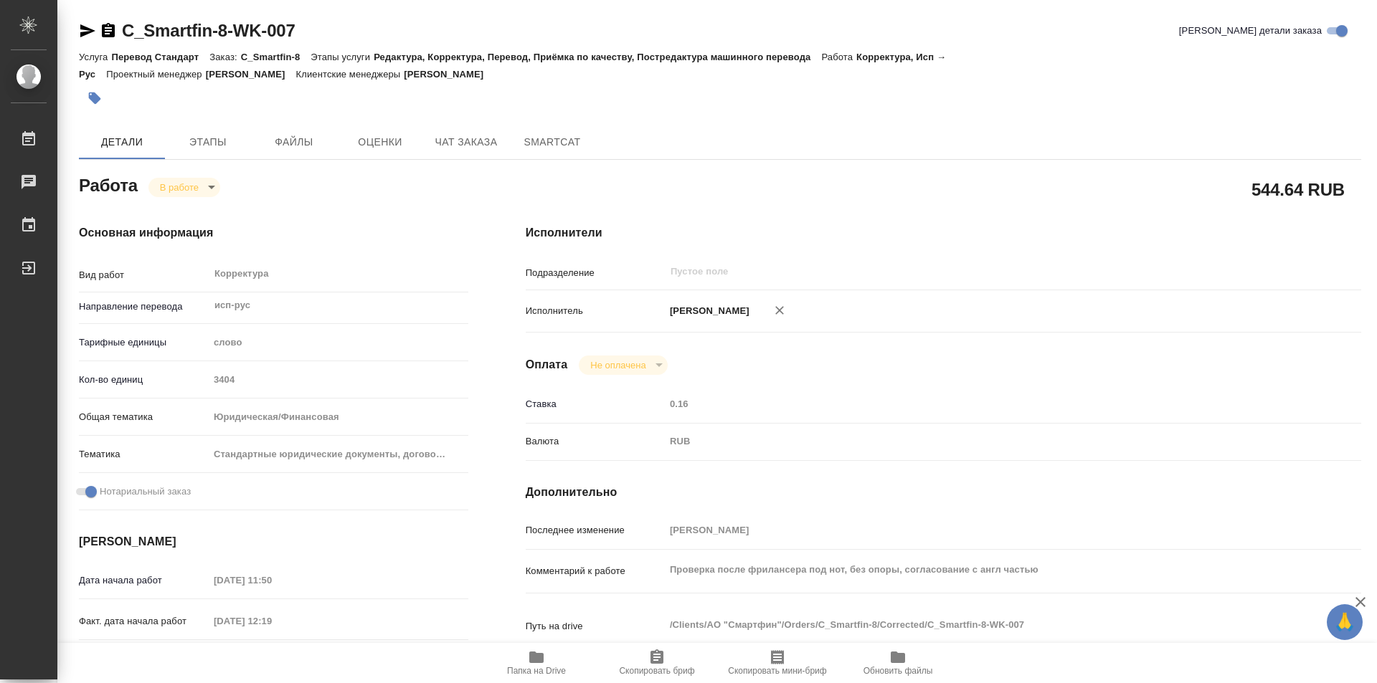
type textarea "x"
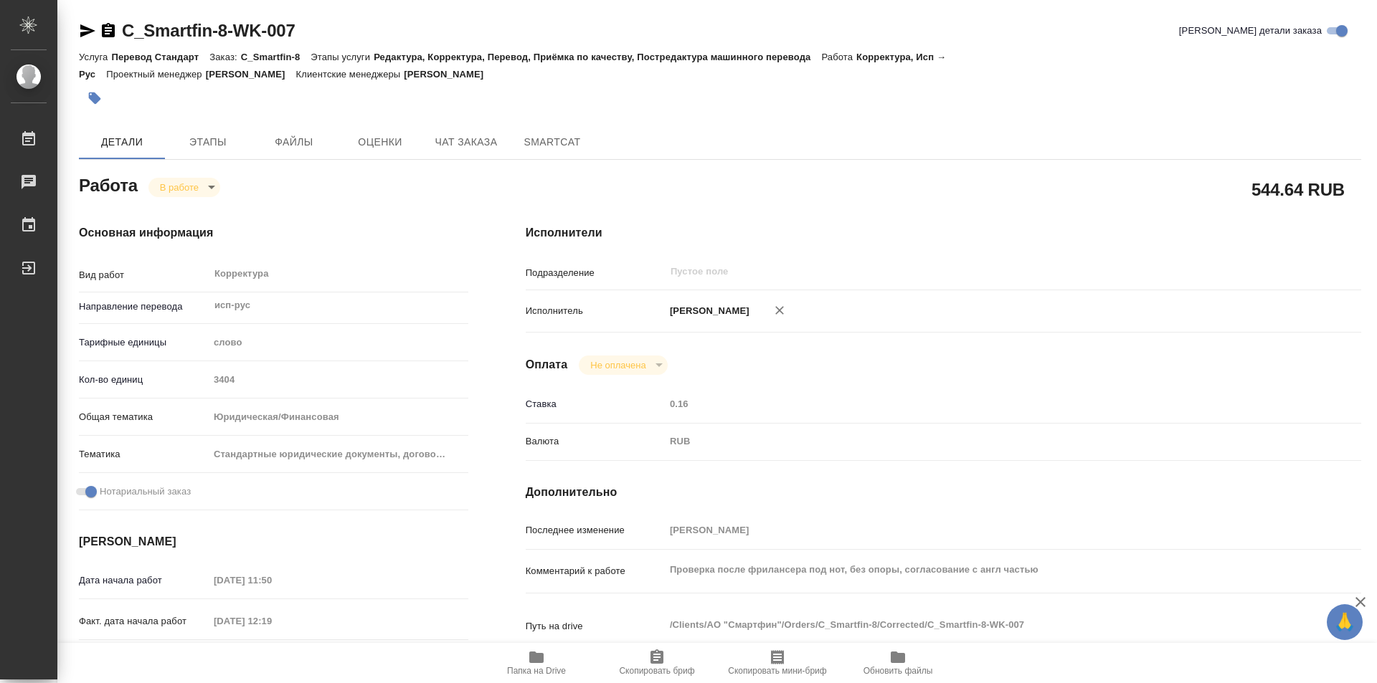
type textarea "x"
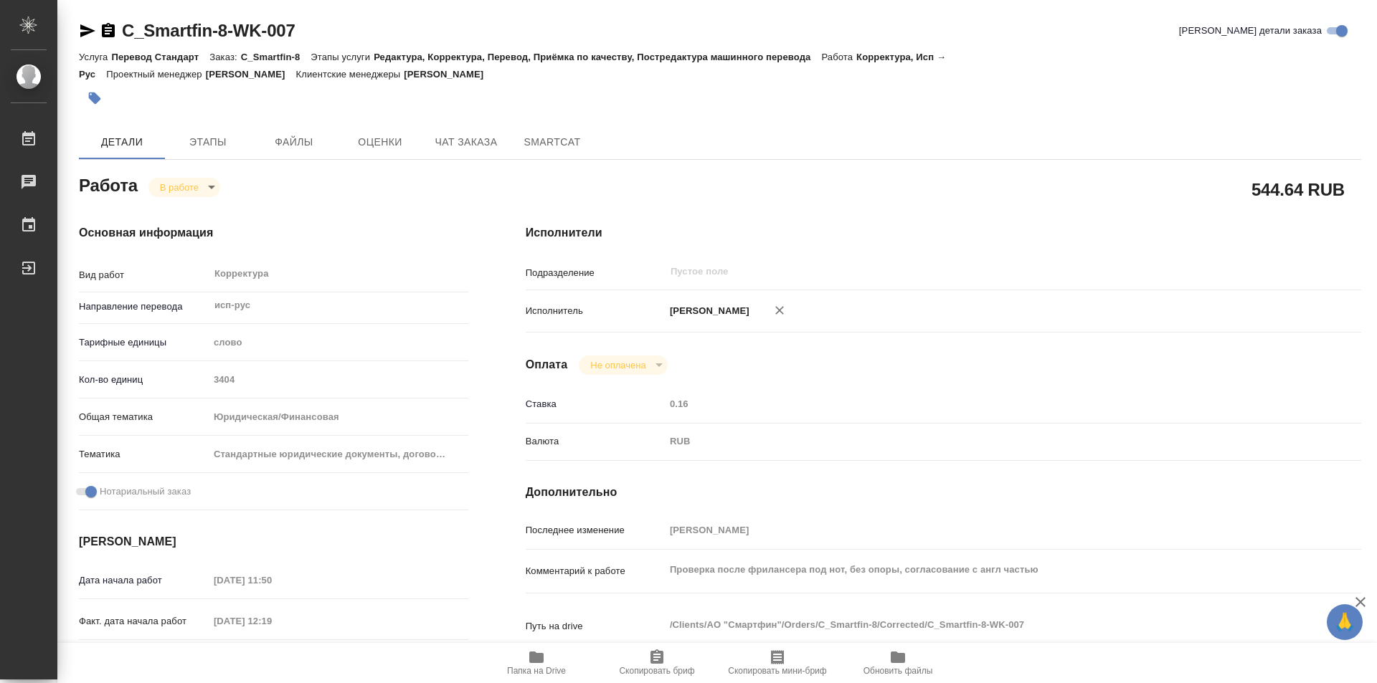
type textarea "x"
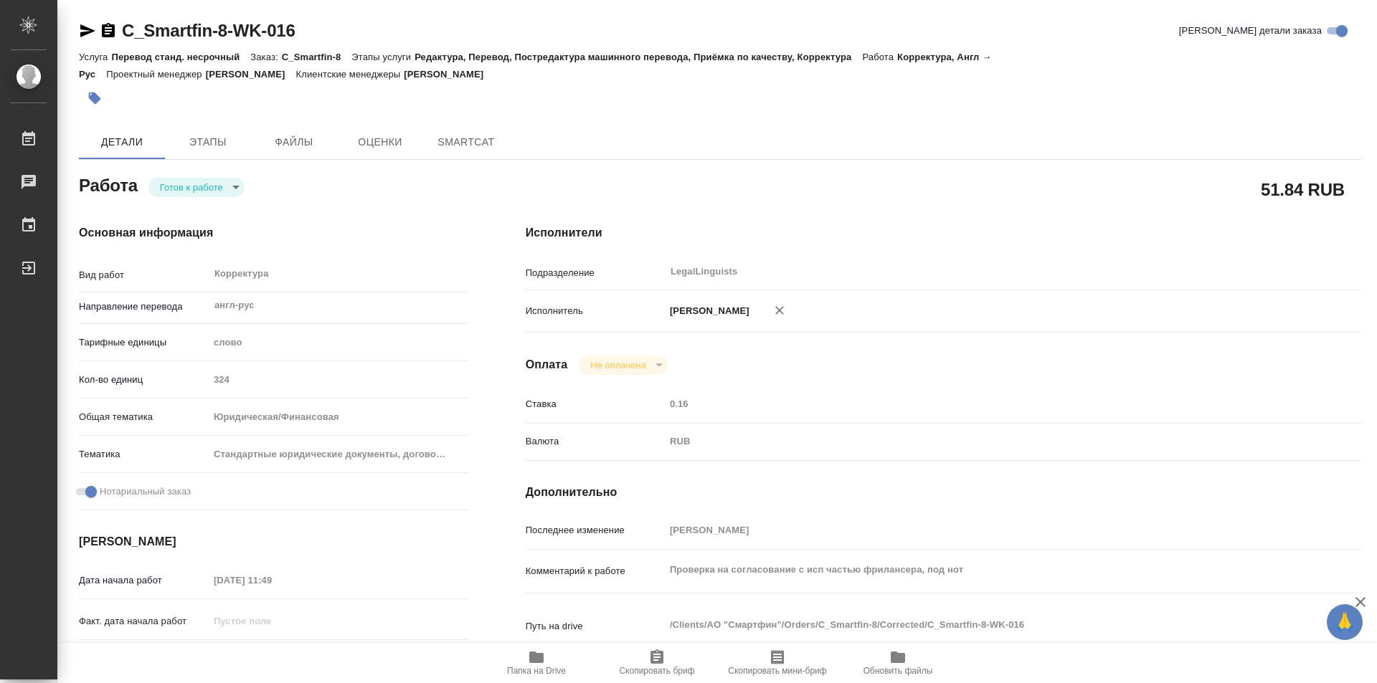
type textarea "x"
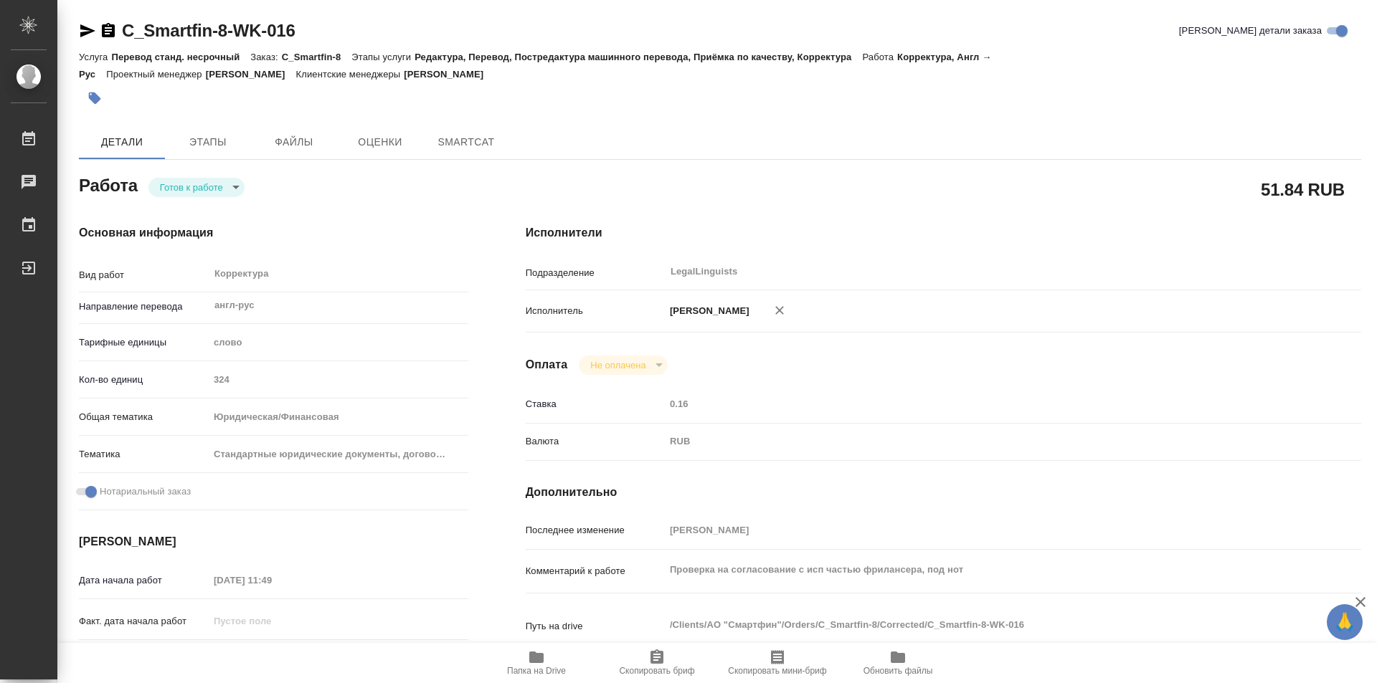
type textarea "x"
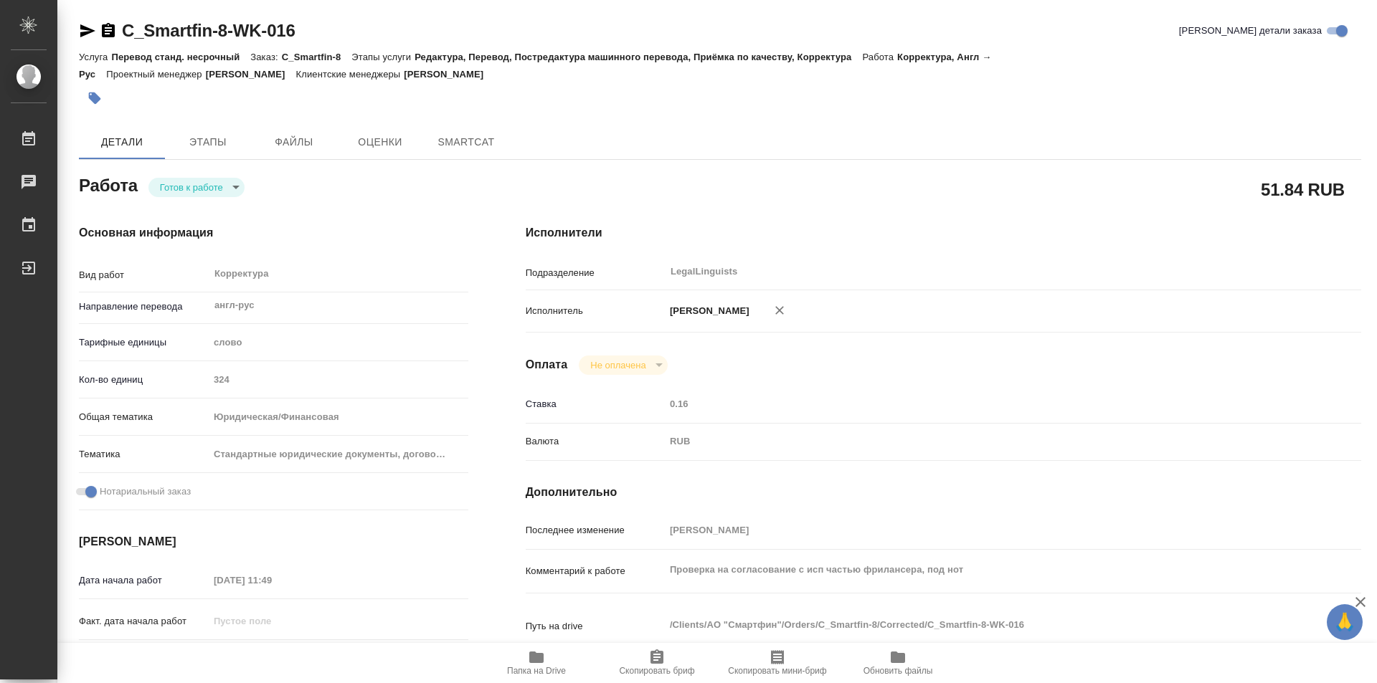
type textarea "x"
click at [230, 181] on body "🙏 .cls-1 fill:#fff; AWATERA Kozinets Larisa Работы Чаты График Выйти C_Smartfin…" at bounding box center [688, 341] width 1377 height 683
type textarea "x"
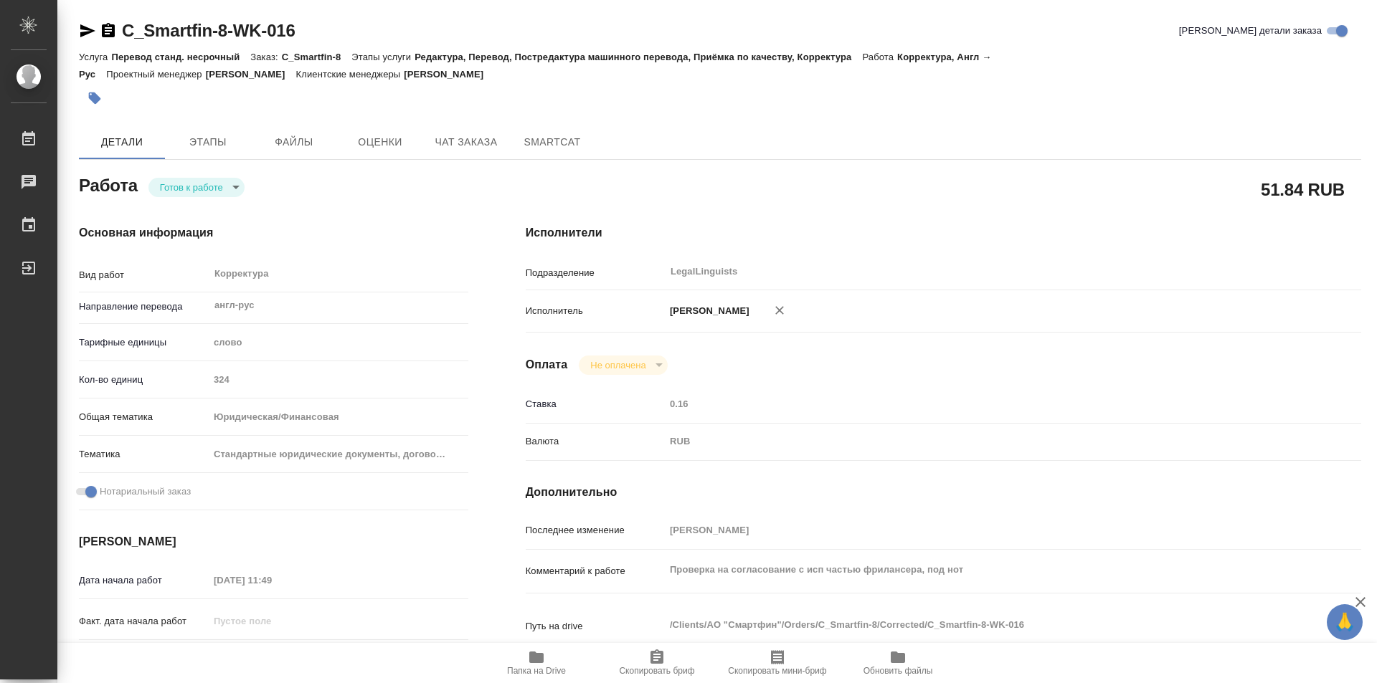
type textarea "x"
click at [194, 189] on button "В работе" at bounding box center [183, 187] width 47 height 16
type textarea "x"
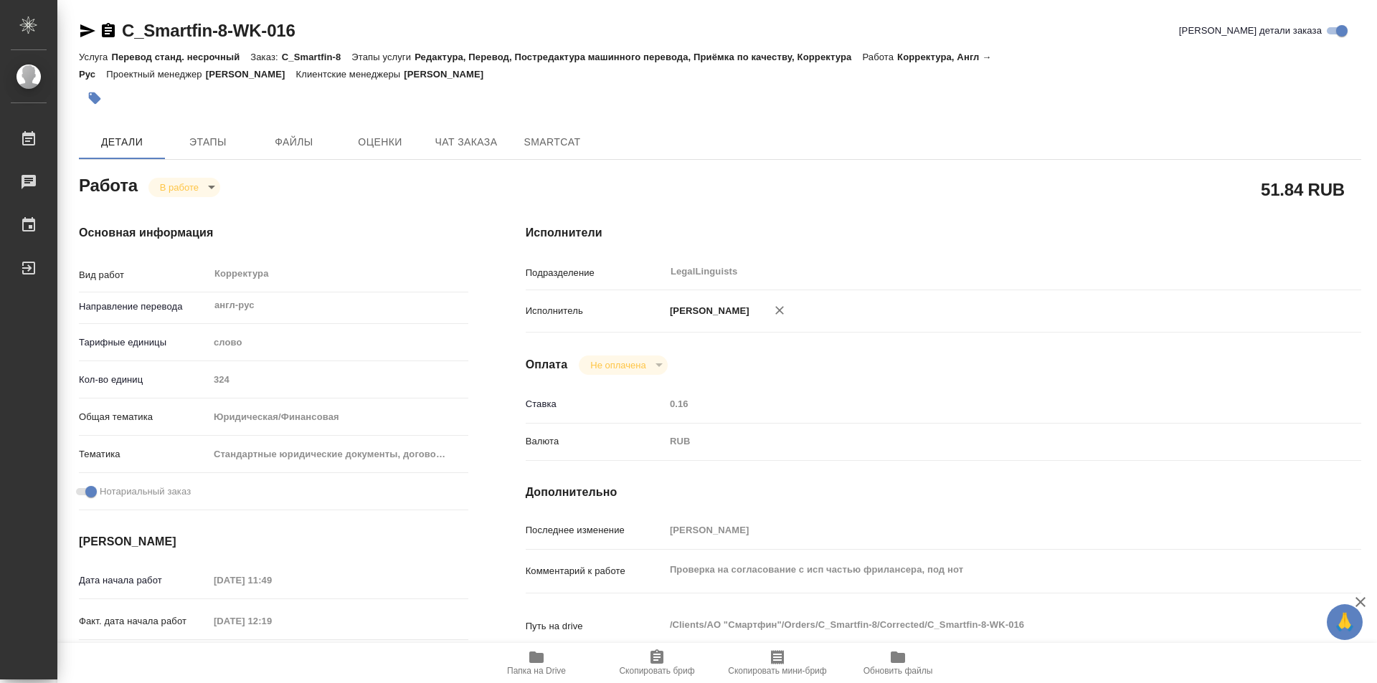
type textarea "x"
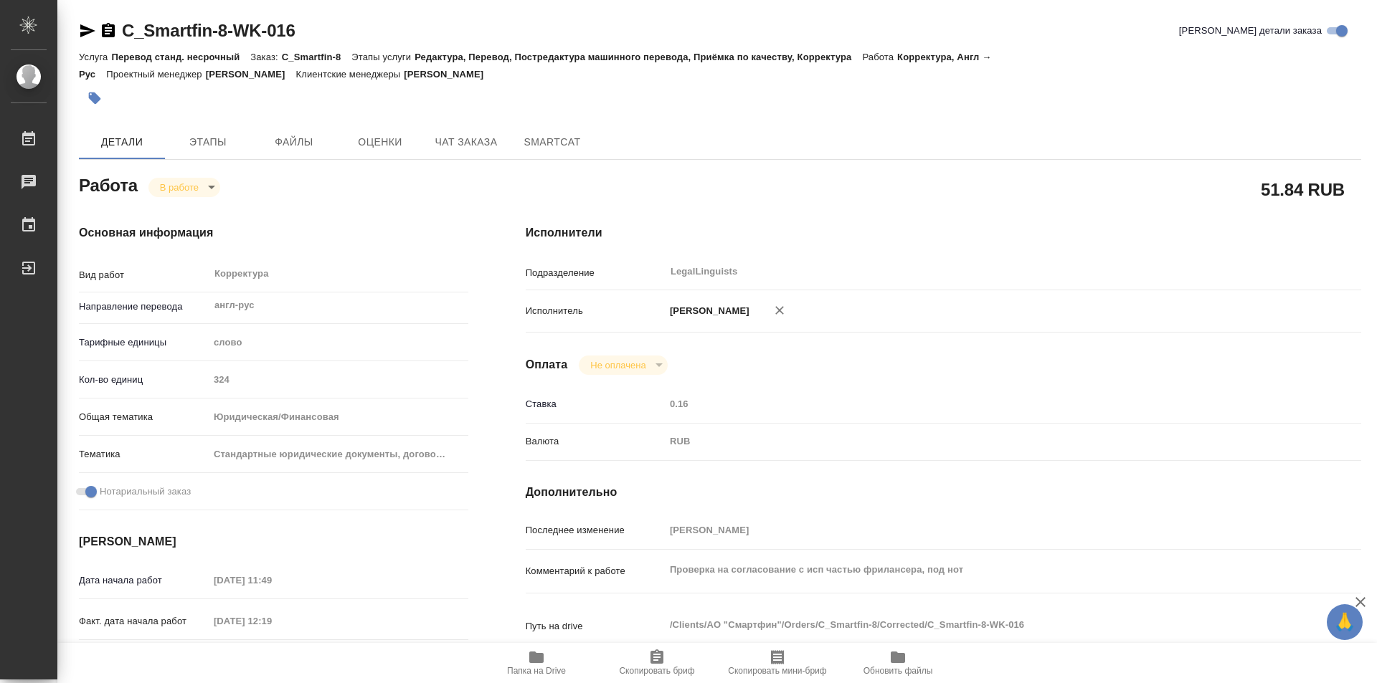
type textarea "x"
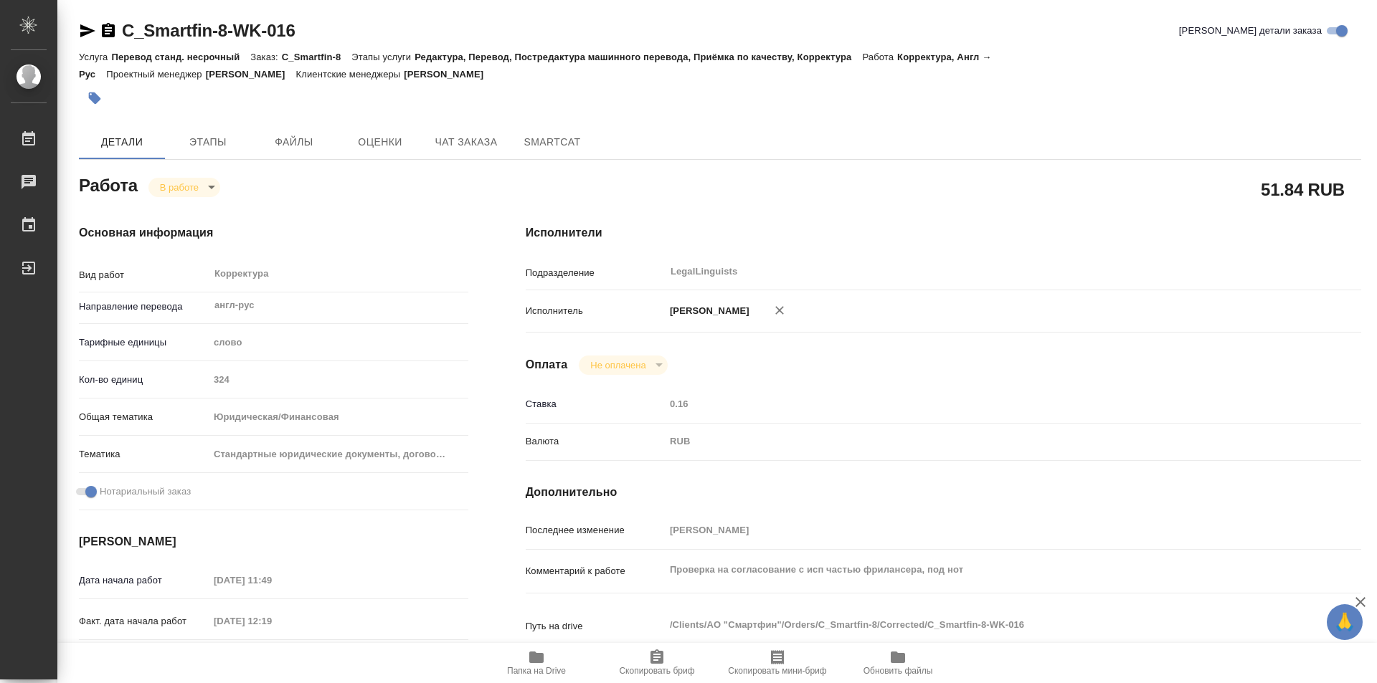
type textarea "x"
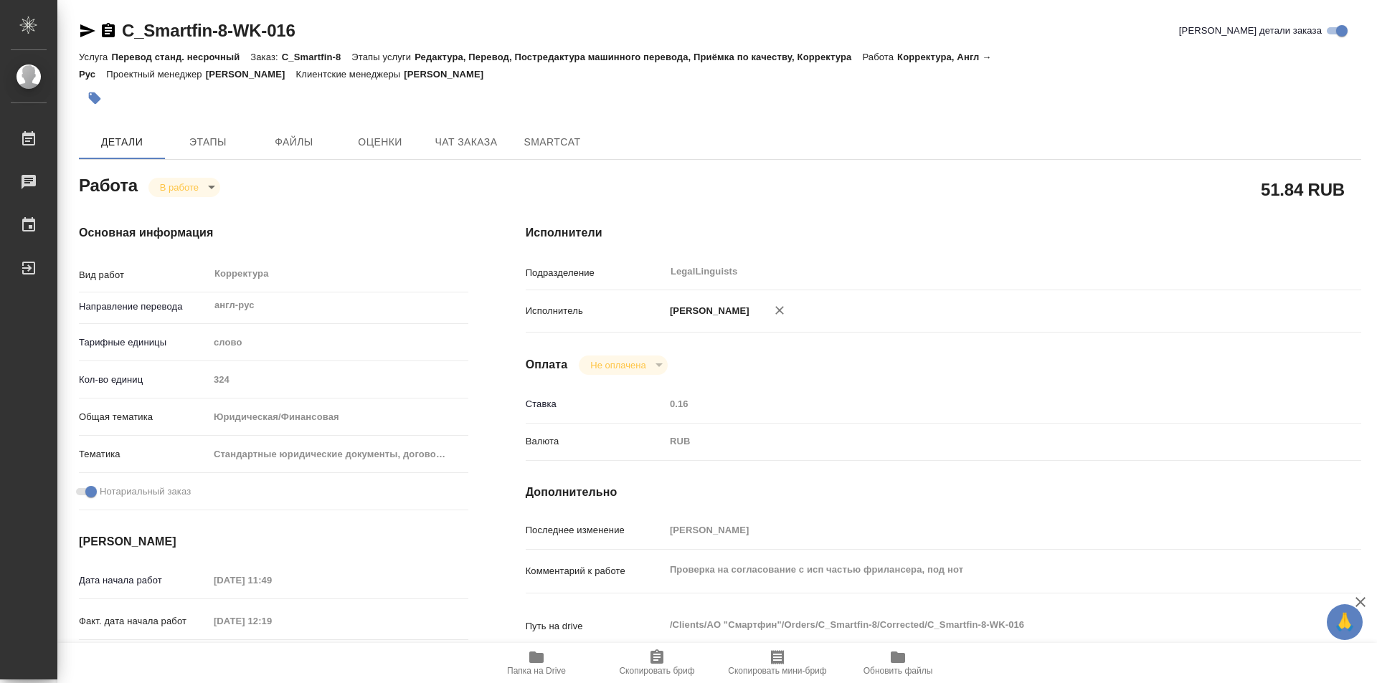
type textarea "x"
